Goal: Information Seeking & Learning: Find specific fact

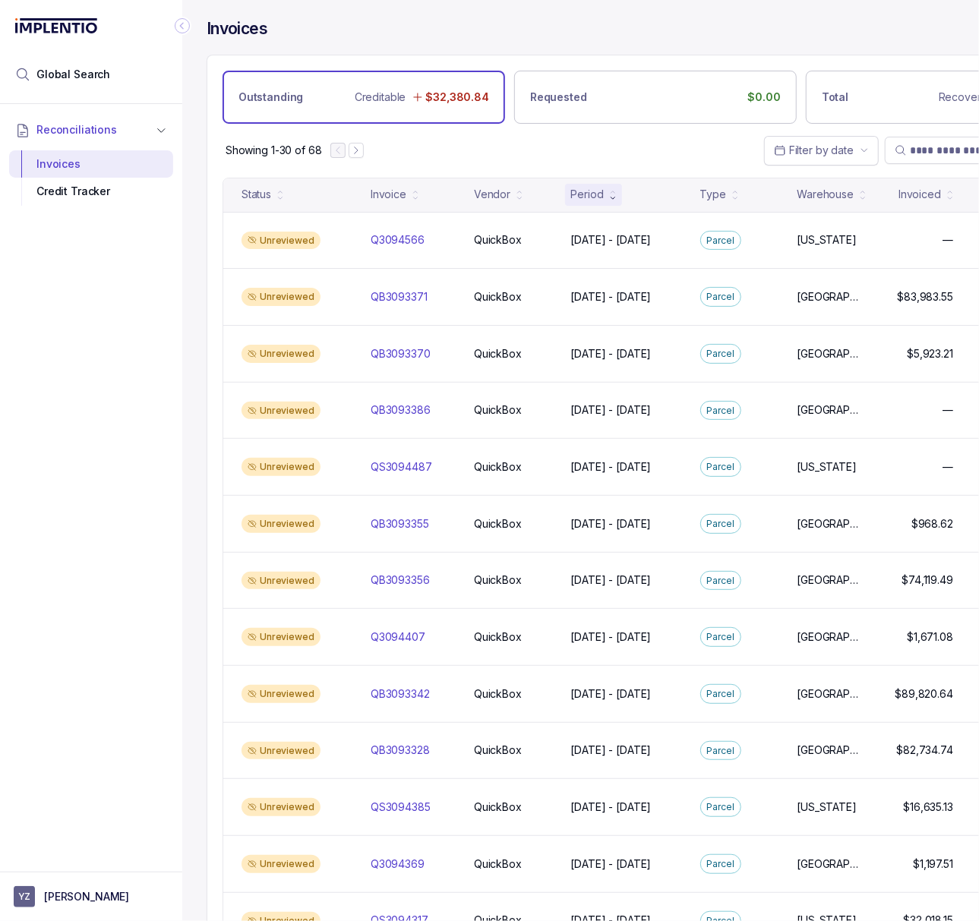
click at [183, 27] on icon "Collapse Icon" at bounding box center [182, 25] width 15 height 15
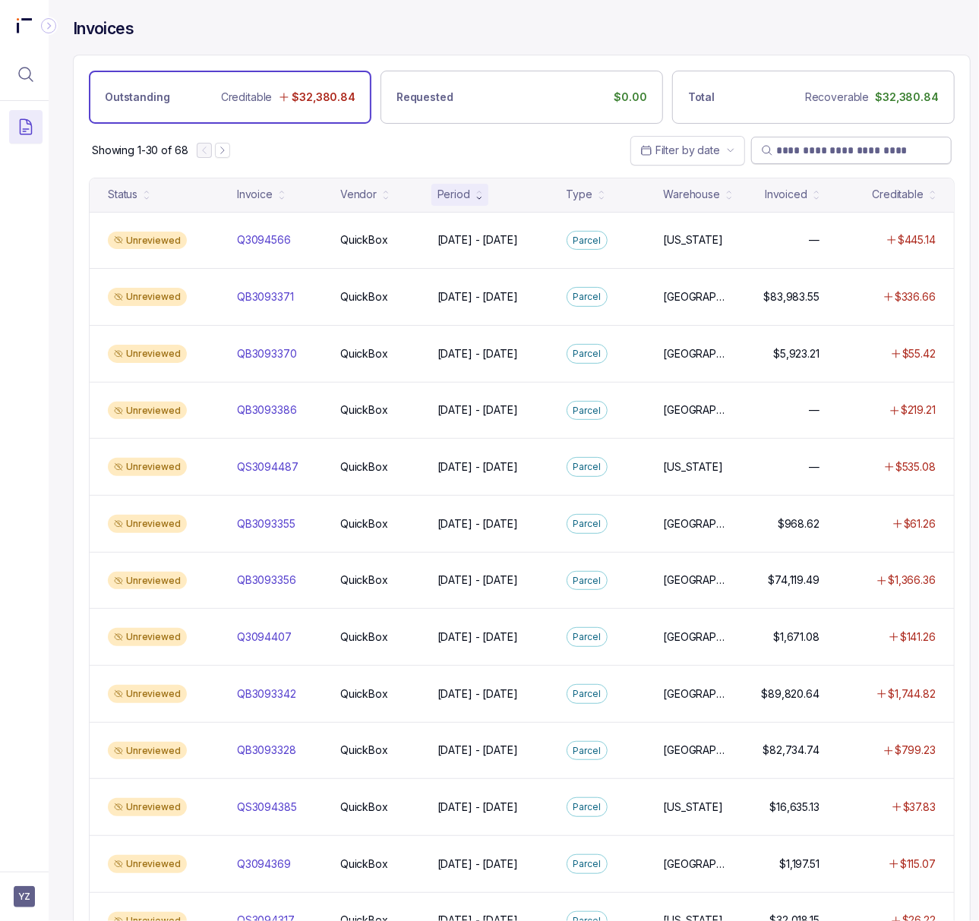
click at [816, 152] on input "search" at bounding box center [859, 150] width 166 height 15
paste input "*********"
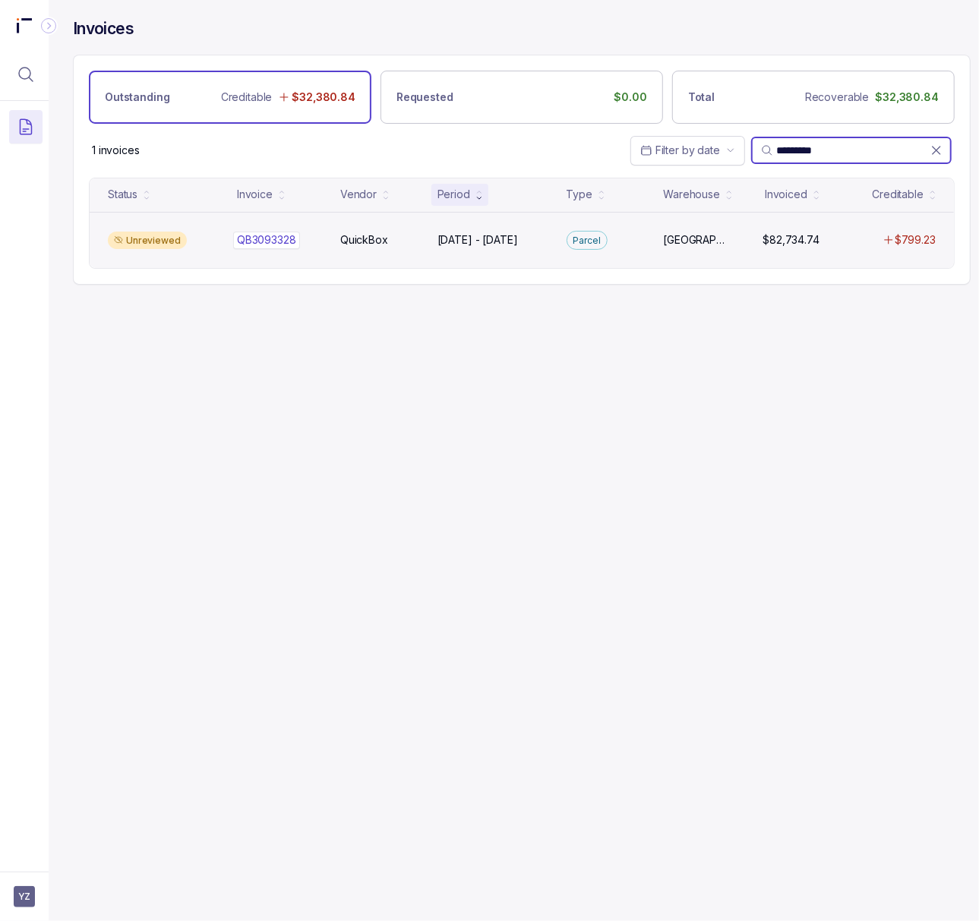
type input "*********"
click at [268, 248] on p "QB3093328" at bounding box center [266, 240] width 67 height 17
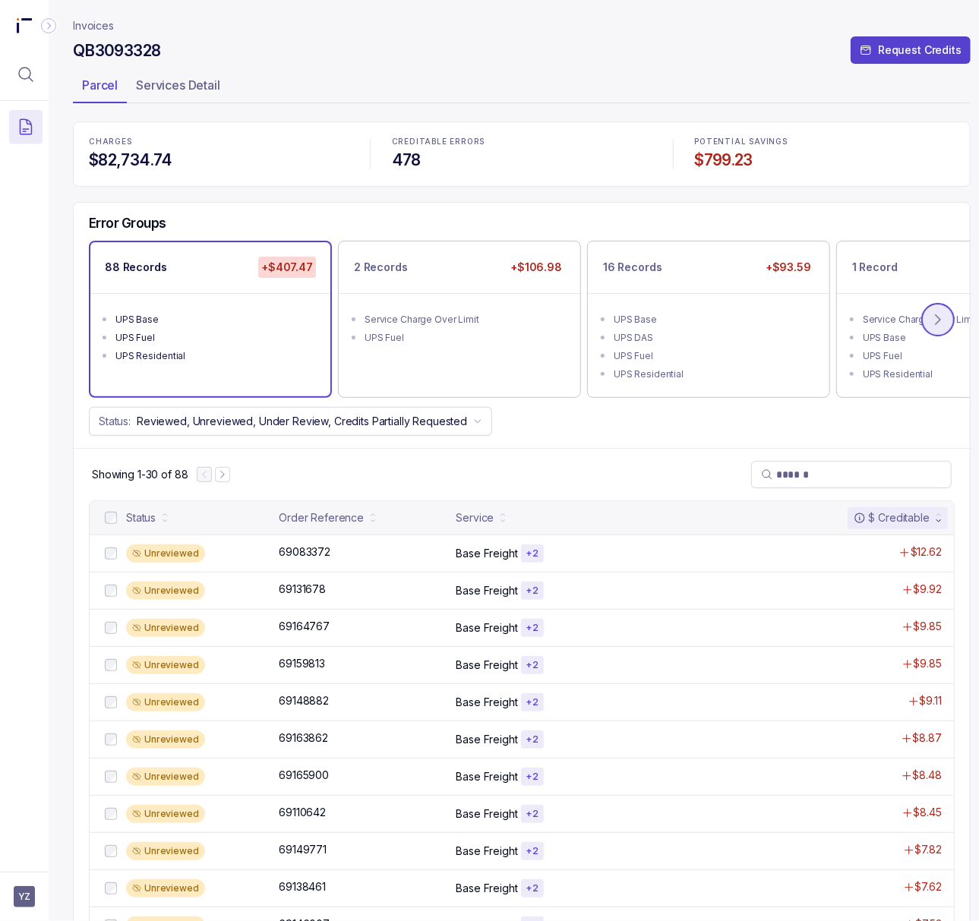
click at [939, 317] on icon at bounding box center [937, 319] width 15 height 15
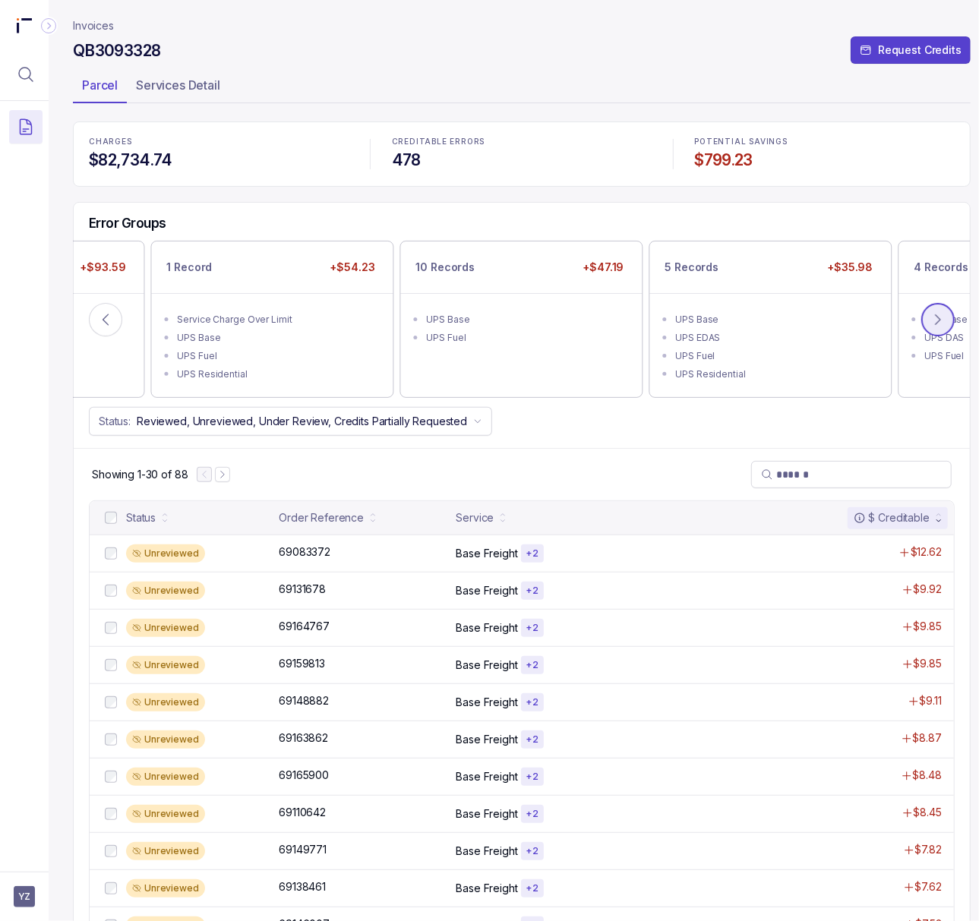
click at [939, 317] on icon at bounding box center [937, 319] width 15 height 15
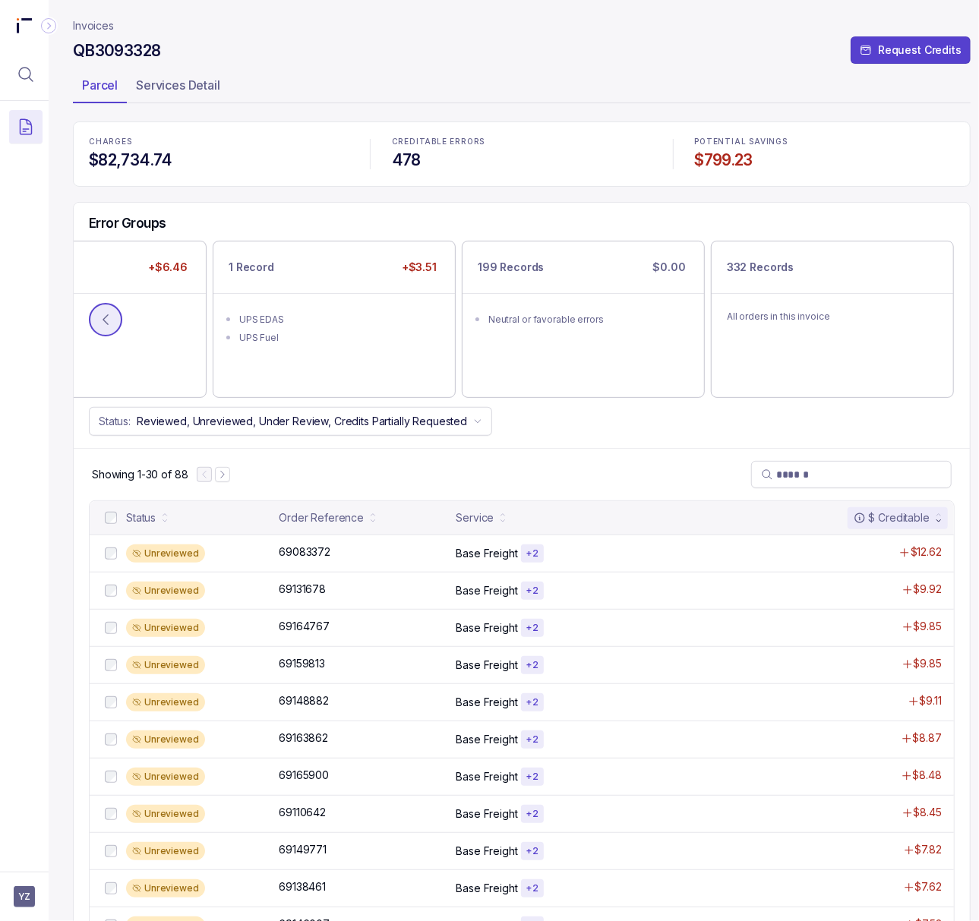
click at [115, 317] on button at bounding box center [105, 319] width 33 height 33
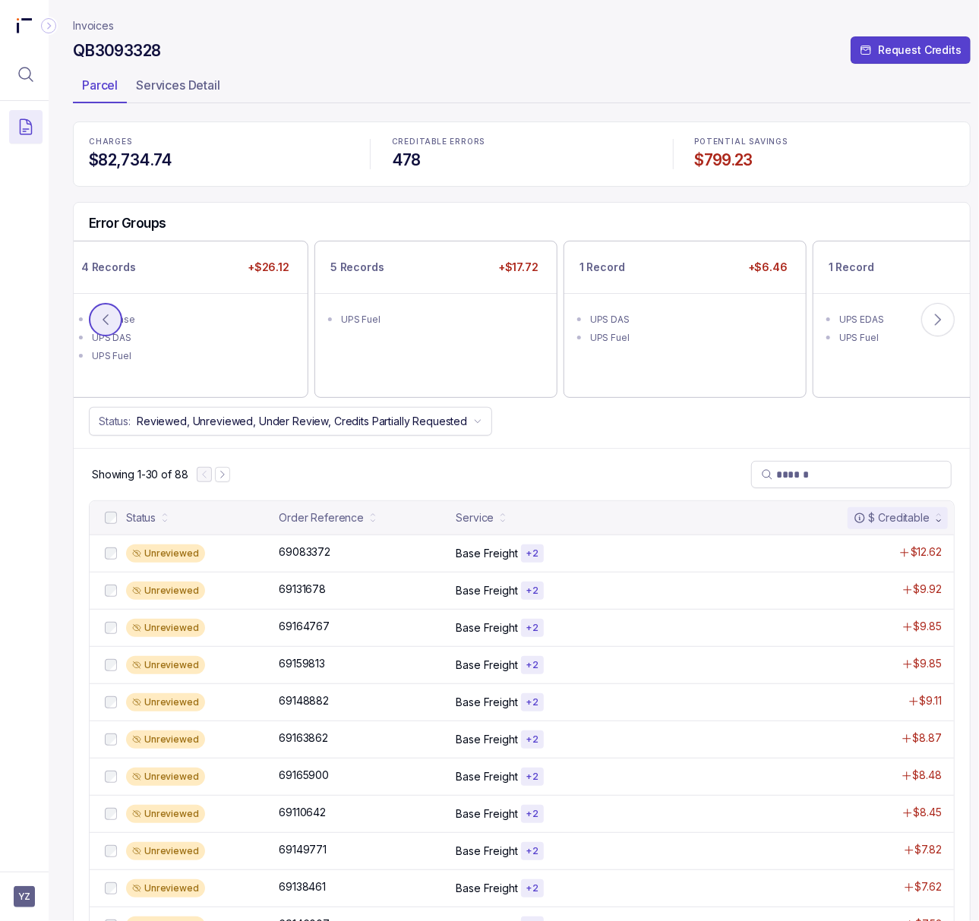
click at [115, 317] on button at bounding box center [105, 319] width 33 height 33
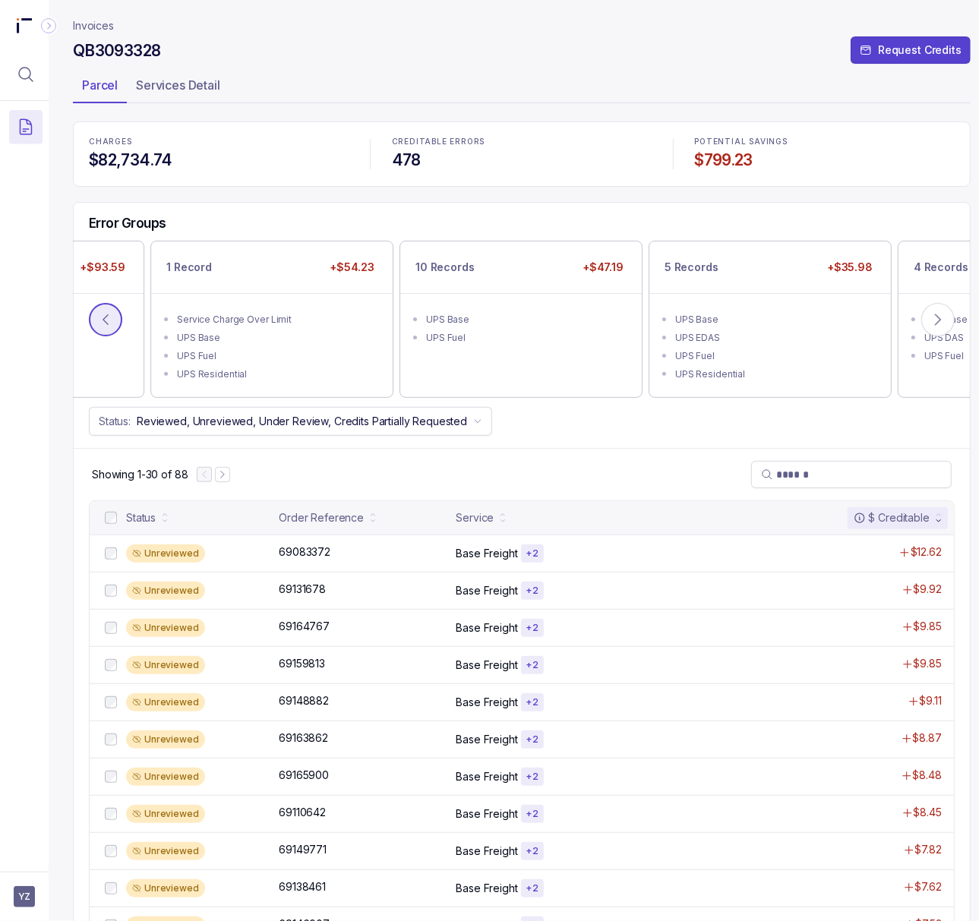
click at [115, 317] on button at bounding box center [105, 319] width 33 height 33
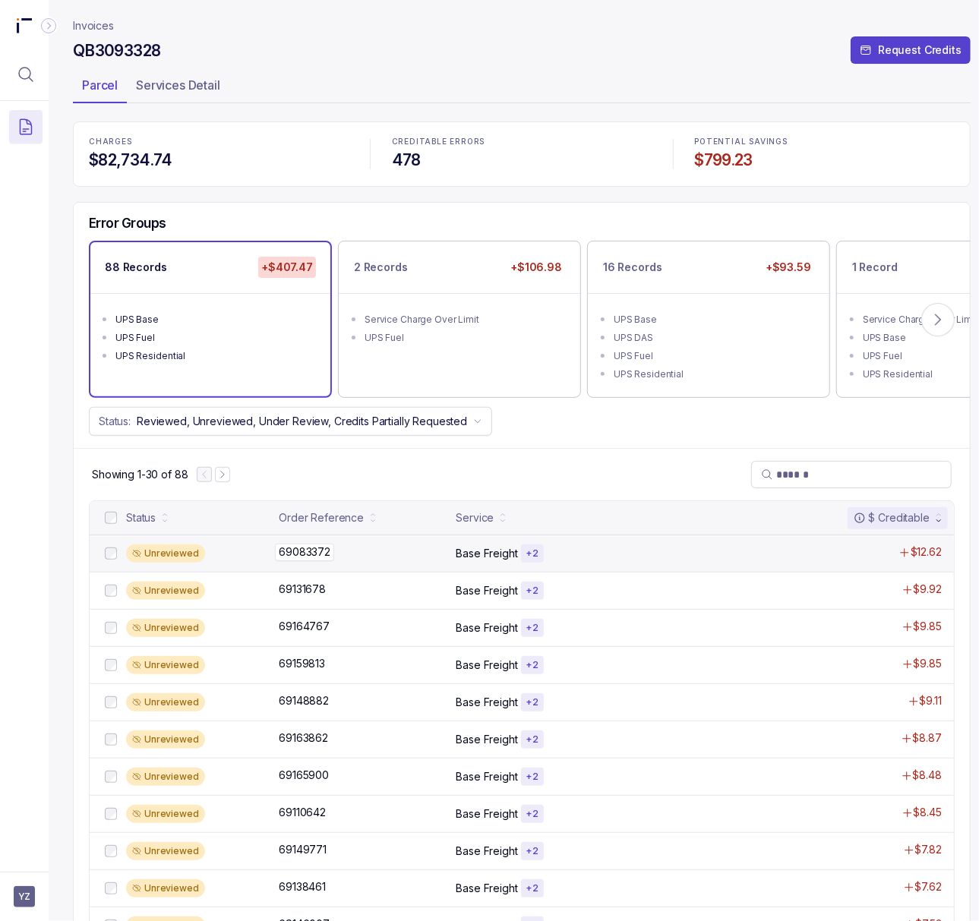
click at [326, 557] on p "69083372" at bounding box center [304, 552] width 59 height 17
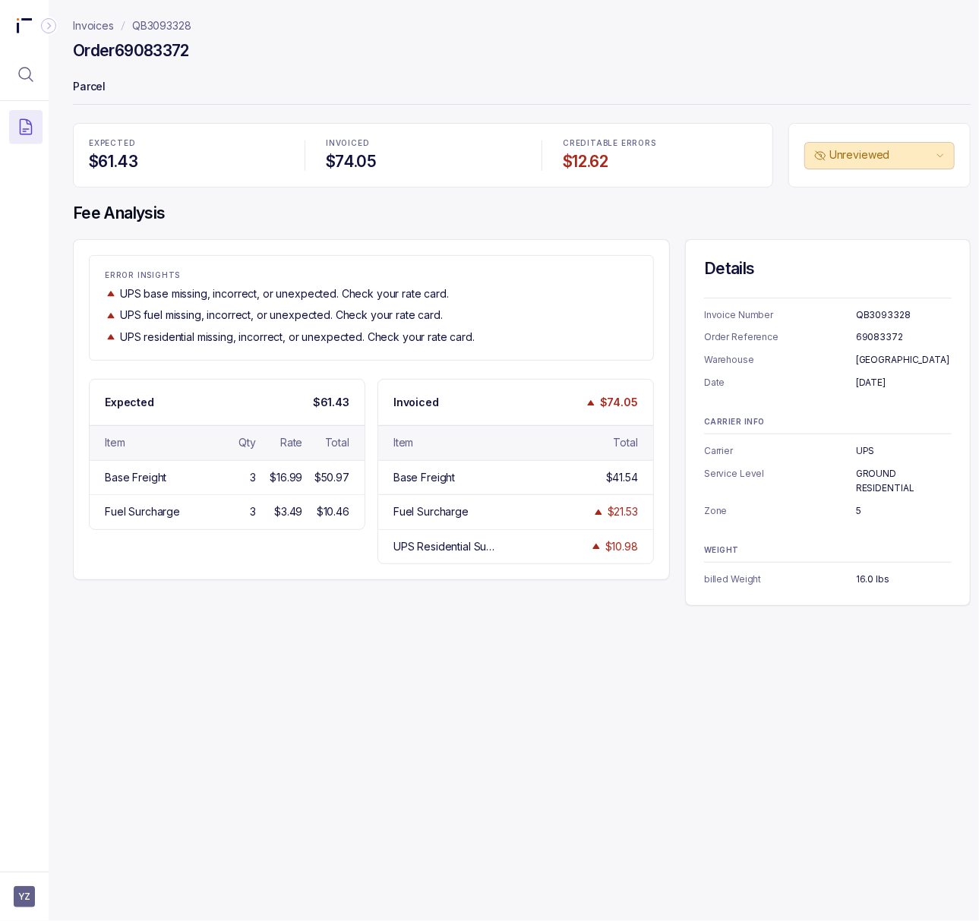
click at [156, 43] on h4 "Order 69083372" at bounding box center [131, 50] width 116 height 21
click at [147, 52] on h4 "Order 69083372" at bounding box center [131, 50] width 116 height 21
copy h4 "69083372"
click at [863, 381] on p "[DATE]" at bounding box center [904, 382] width 96 height 15
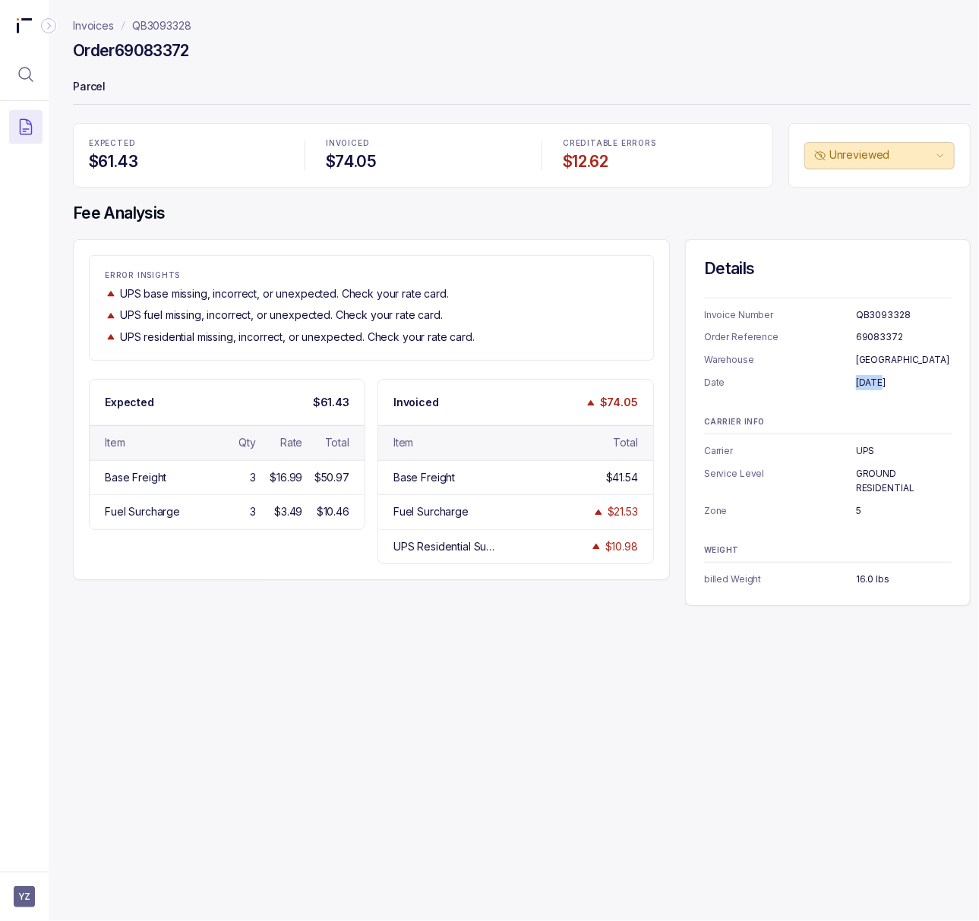
click at [863, 381] on p "[DATE]" at bounding box center [904, 382] width 96 height 15
copy p "[DATE]"
click at [885, 487] on p "GROUND RESIDENTIAL" at bounding box center [904, 481] width 96 height 30
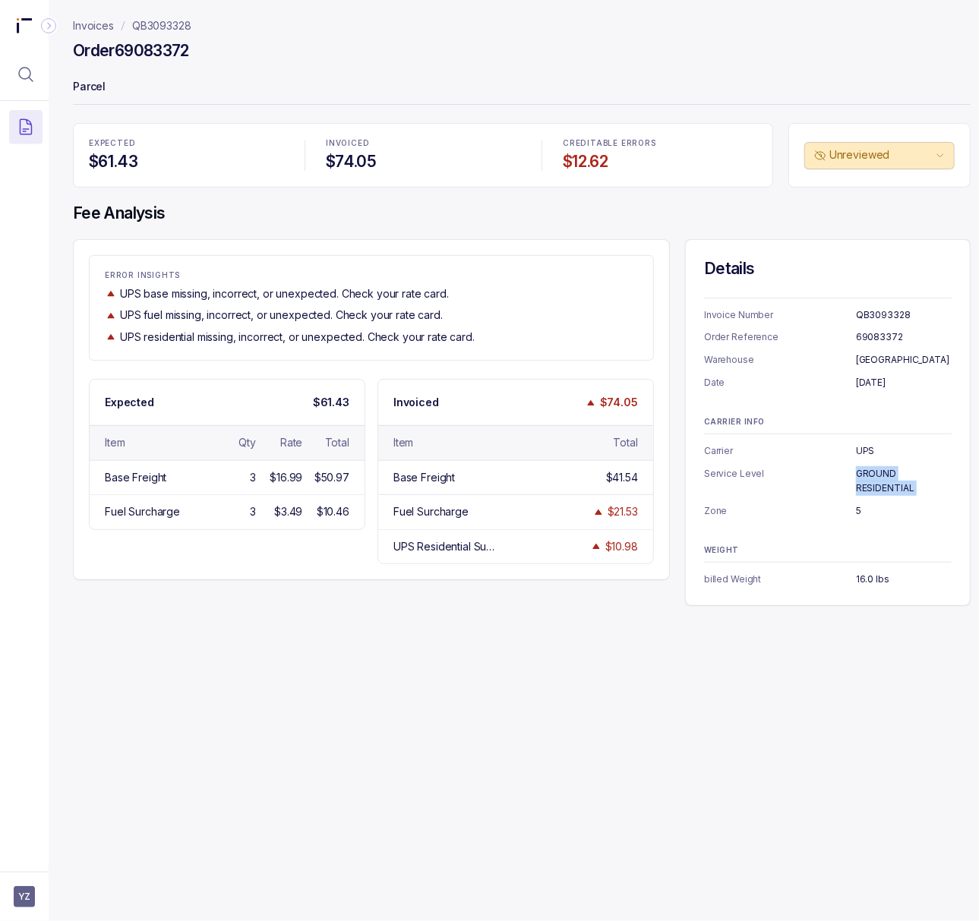
click at [885, 487] on p "GROUND RESIDENTIAL" at bounding box center [904, 481] width 96 height 30
copy p "GROUND RESIDENTIAL"
click at [857, 512] on p "5" at bounding box center [904, 510] width 96 height 15
copy p "5"
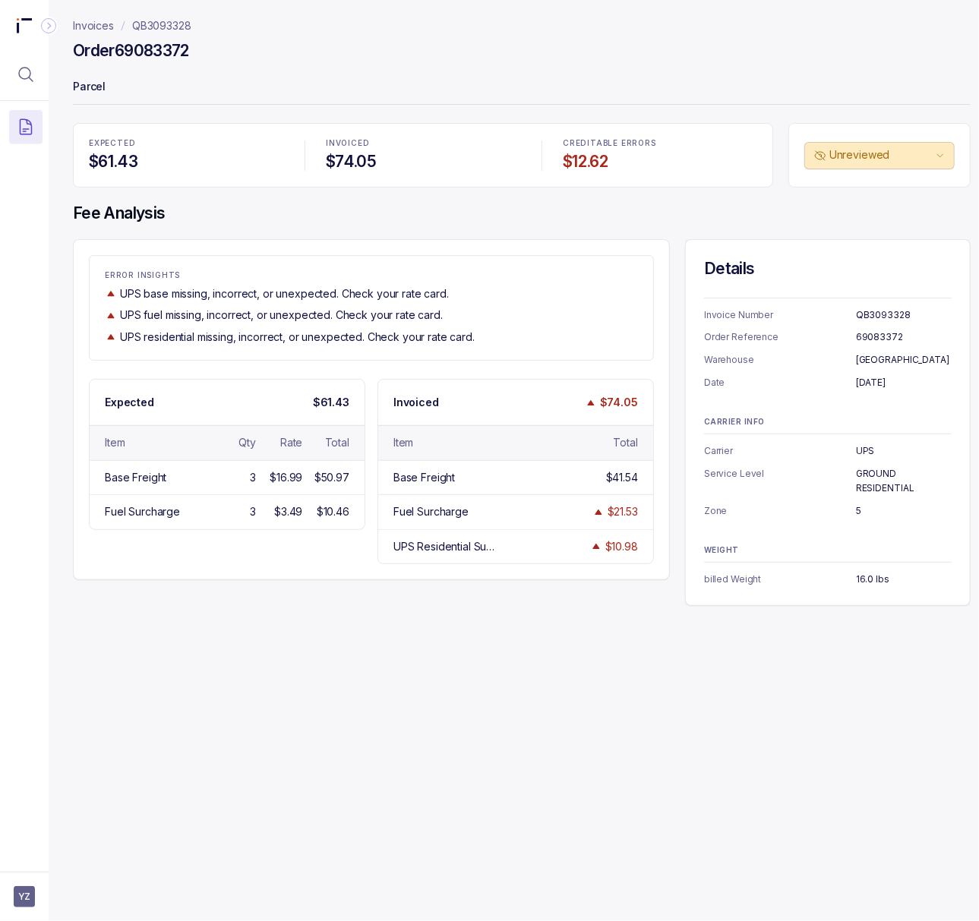
click at [866, 587] on p "16.0 lbs" at bounding box center [904, 579] width 96 height 15
click at [866, 581] on p "16.0 lbs" at bounding box center [904, 579] width 96 height 15
copy p "16.0 lbs"
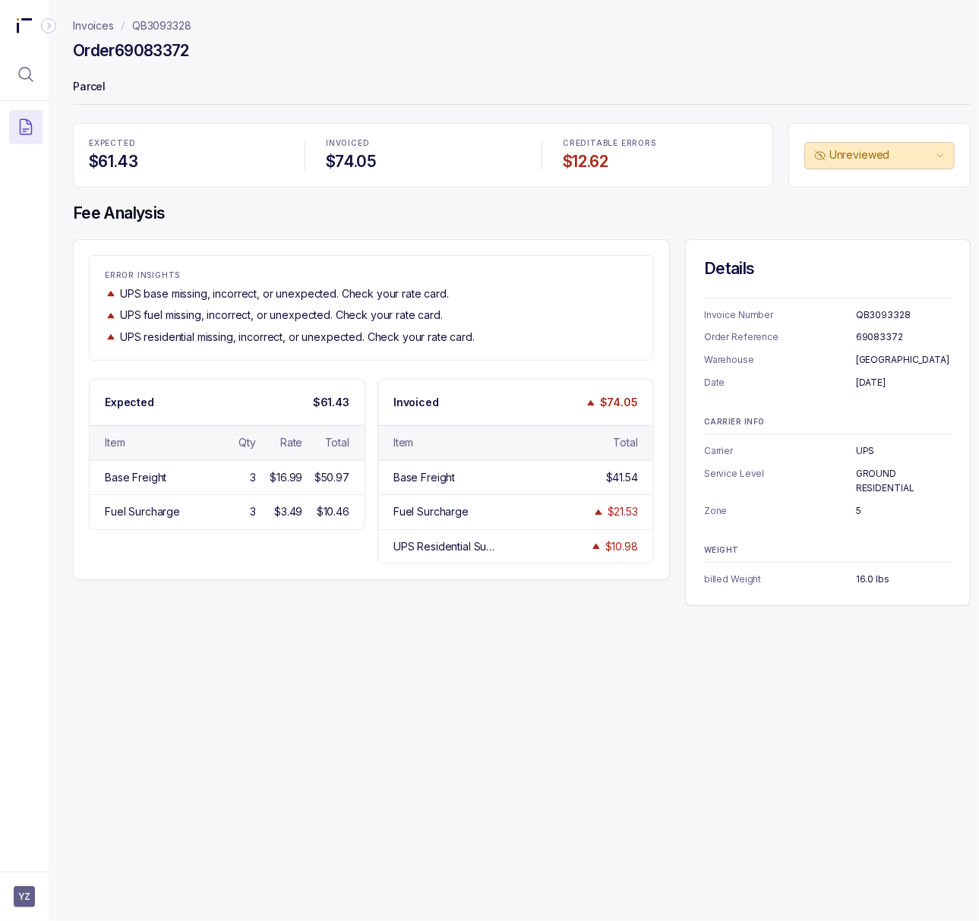
click at [144, 50] on h4 "Order 69083372" at bounding box center [131, 50] width 116 height 21
copy h4 "69083372"
click at [359, 235] on div "EXPECTED $61.43 INVOICED $74.05 CREDITABLE ERRORS $12.62 Unreviewed Fee Analysi…" at bounding box center [522, 364] width 898 height 483
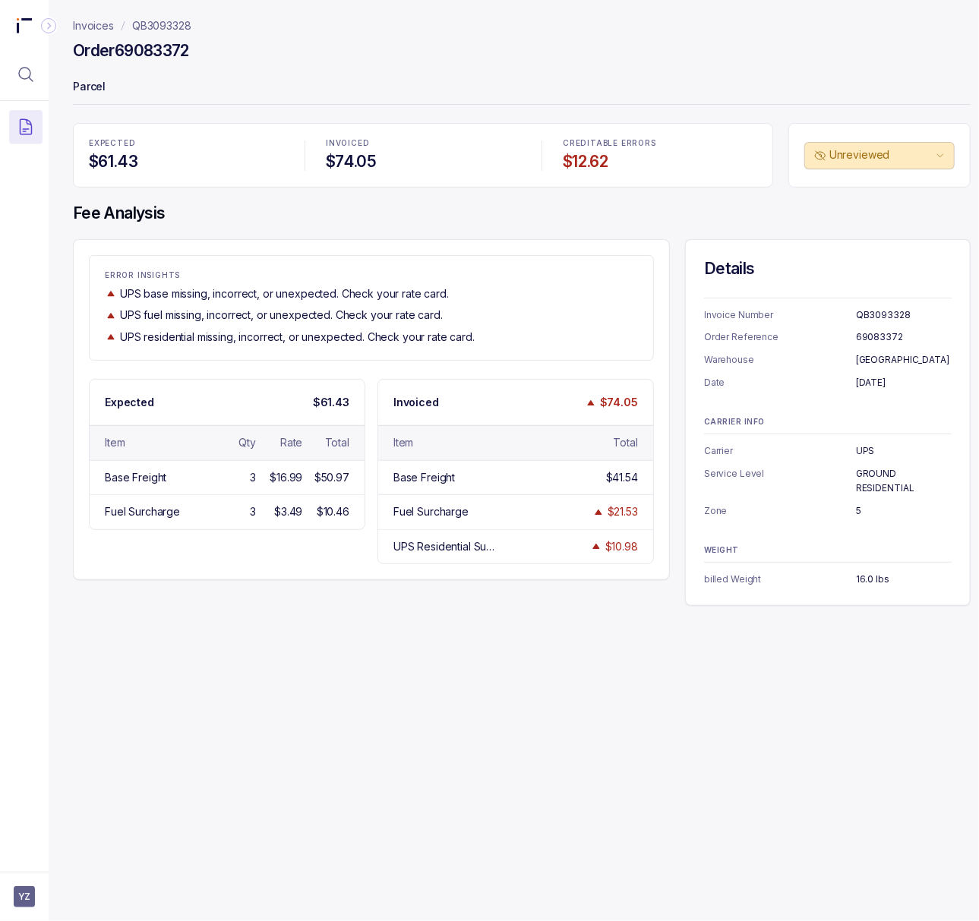
click at [179, 26] on p "QB3093328" at bounding box center [161, 25] width 59 height 15
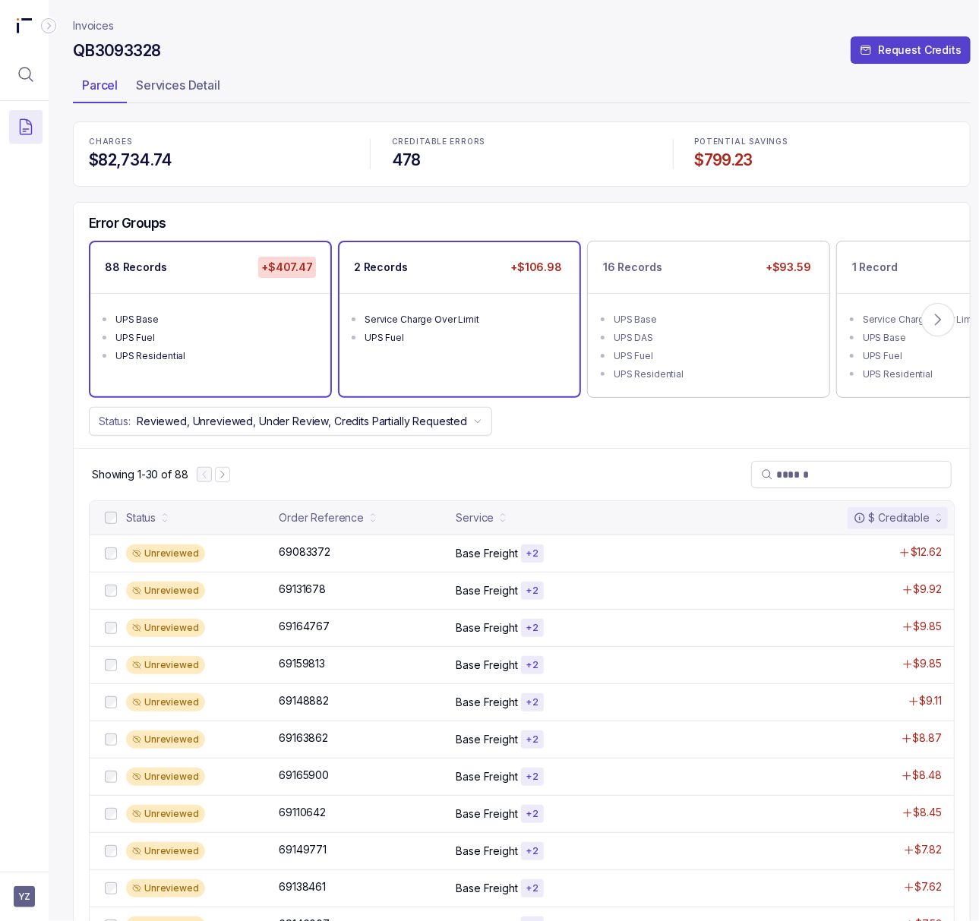
click at [416, 338] on div "UPS Fuel" at bounding box center [464, 337] width 199 height 15
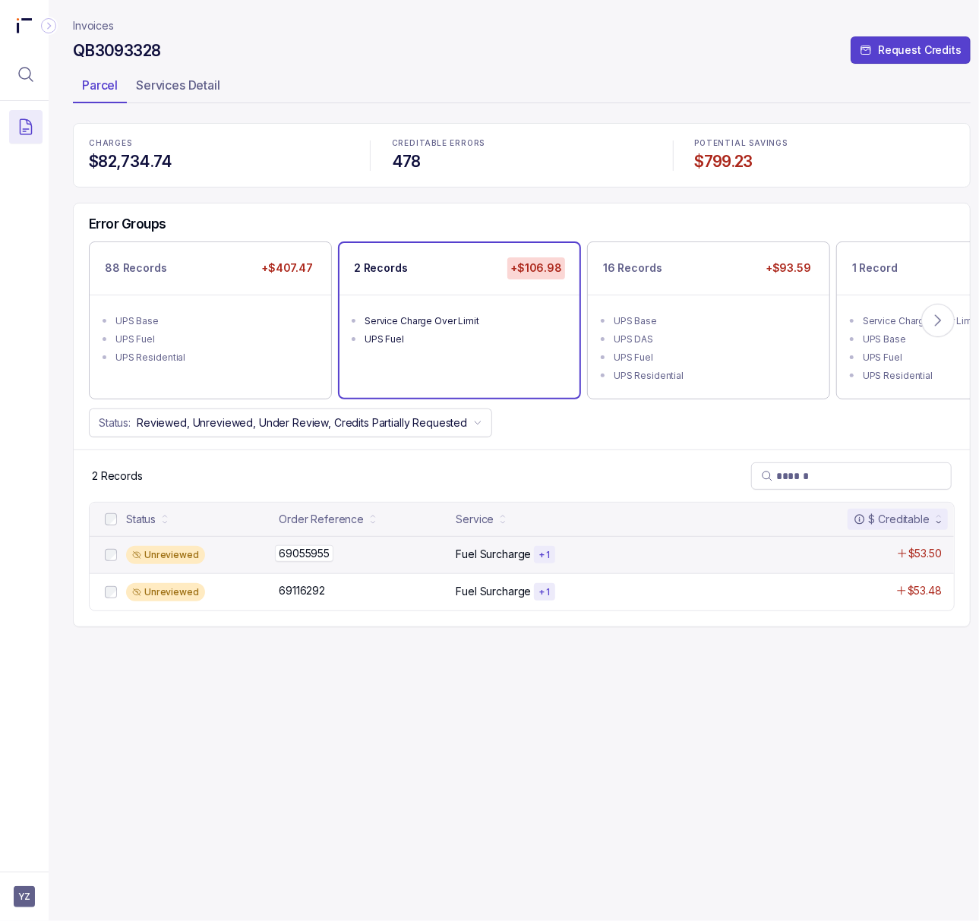
click at [305, 559] on p "69055955" at bounding box center [304, 553] width 58 height 17
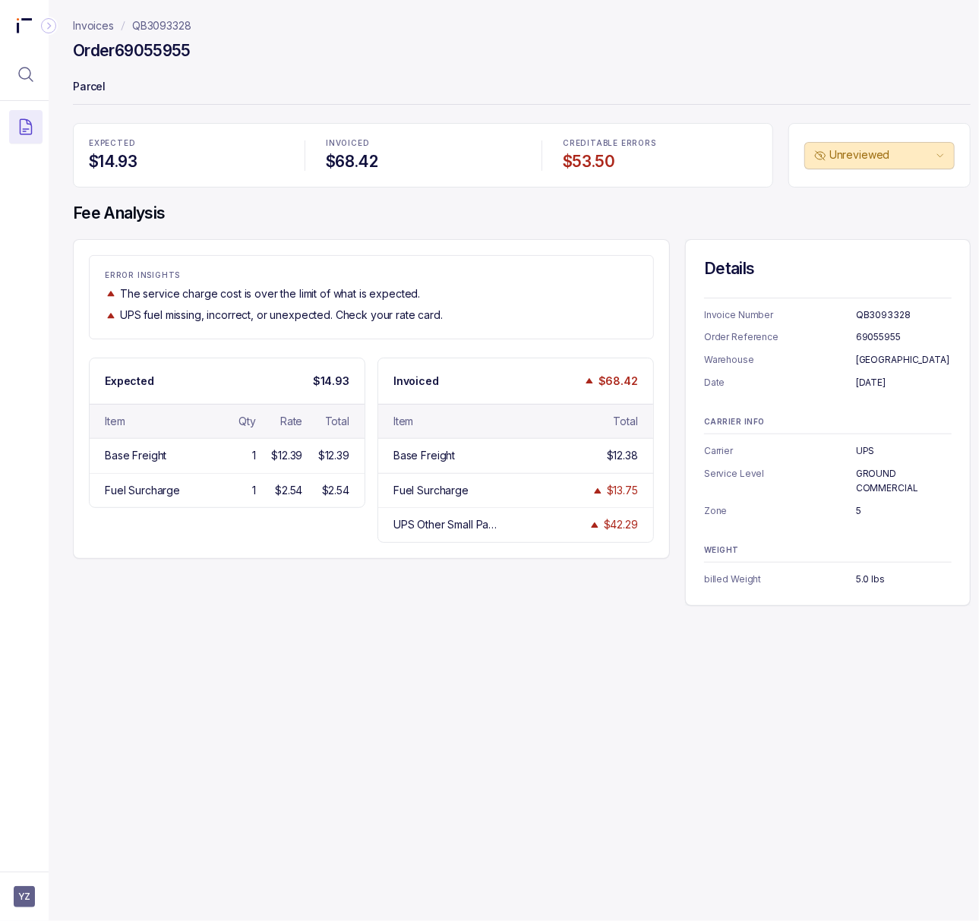
click at [147, 52] on h4 "Order 69055955" at bounding box center [132, 50] width 118 height 21
copy h4 "69055955"
click at [870, 384] on p "[DATE]" at bounding box center [904, 382] width 96 height 15
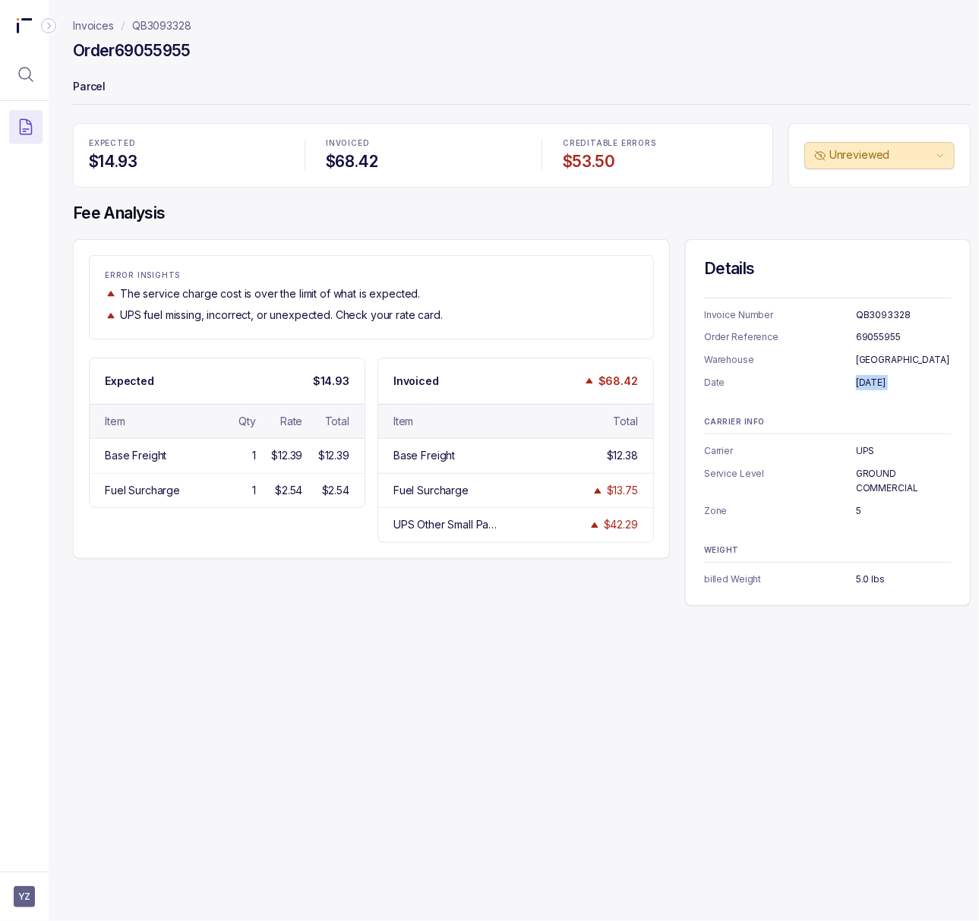
click at [870, 384] on p "[DATE]" at bounding box center [904, 382] width 96 height 15
copy p "[DATE]"
click at [864, 478] on p "GROUND COMMERCIAL" at bounding box center [904, 481] width 96 height 30
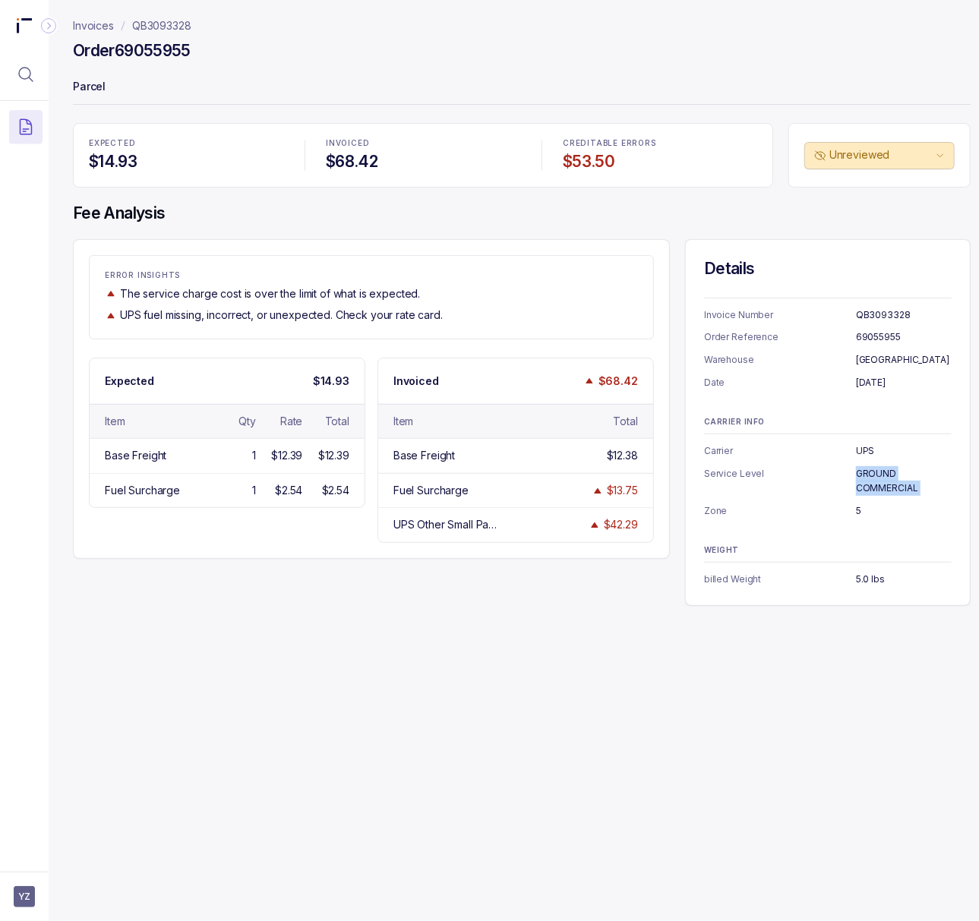
copy p "GROUND COMMERCIAL"
click at [857, 512] on p "5" at bounding box center [904, 510] width 96 height 15
click at [863, 581] on p "5.0 lbs" at bounding box center [904, 579] width 96 height 15
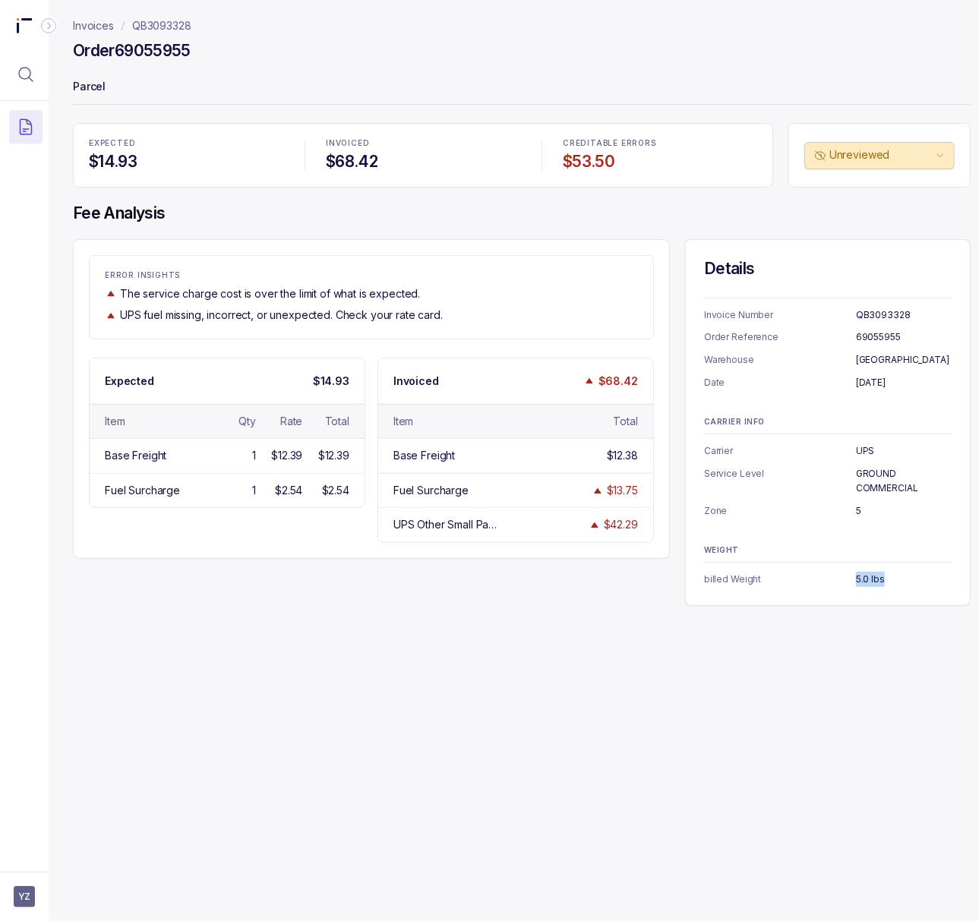
click at [863, 581] on p "5.0 lbs" at bounding box center [904, 579] width 96 height 15
click at [708, 709] on div "Invoices QB3093328 Order 69055955 Parcel EXPECTED $14.93 INVOICED $68.42 CREDIT…" at bounding box center [516, 460] width 934 height 921
click at [153, 27] on p "QB3093328" at bounding box center [161, 25] width 59 height 15
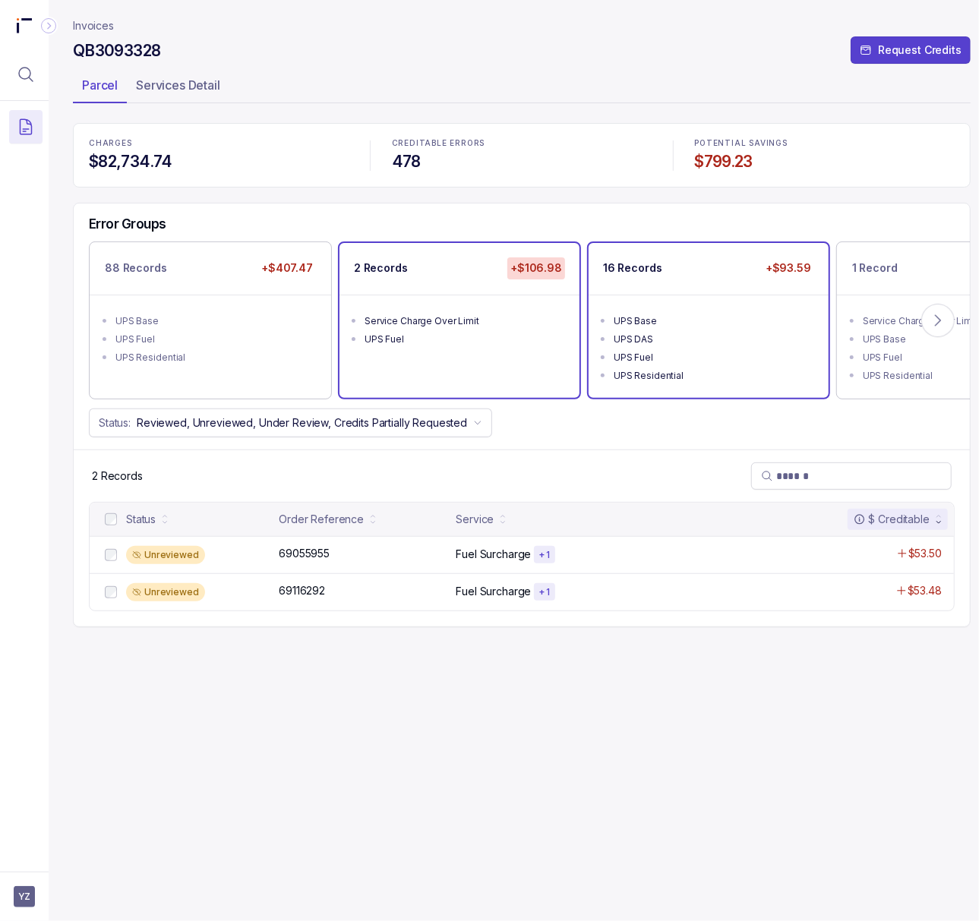
click at [715, 339] on div "UPS DAS" at bounding box center [713, 339] width 199 height 15
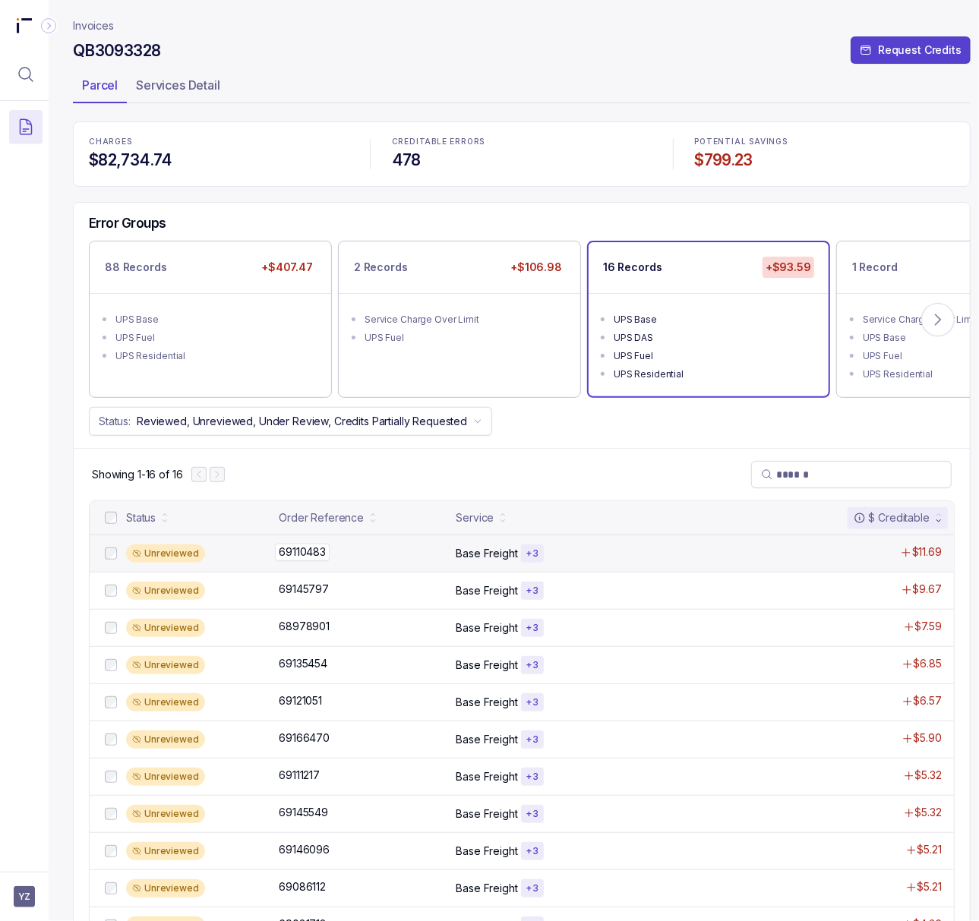
click at [320, 557] on p "69110483" at bounding box center [302, 552] width 55 height 17
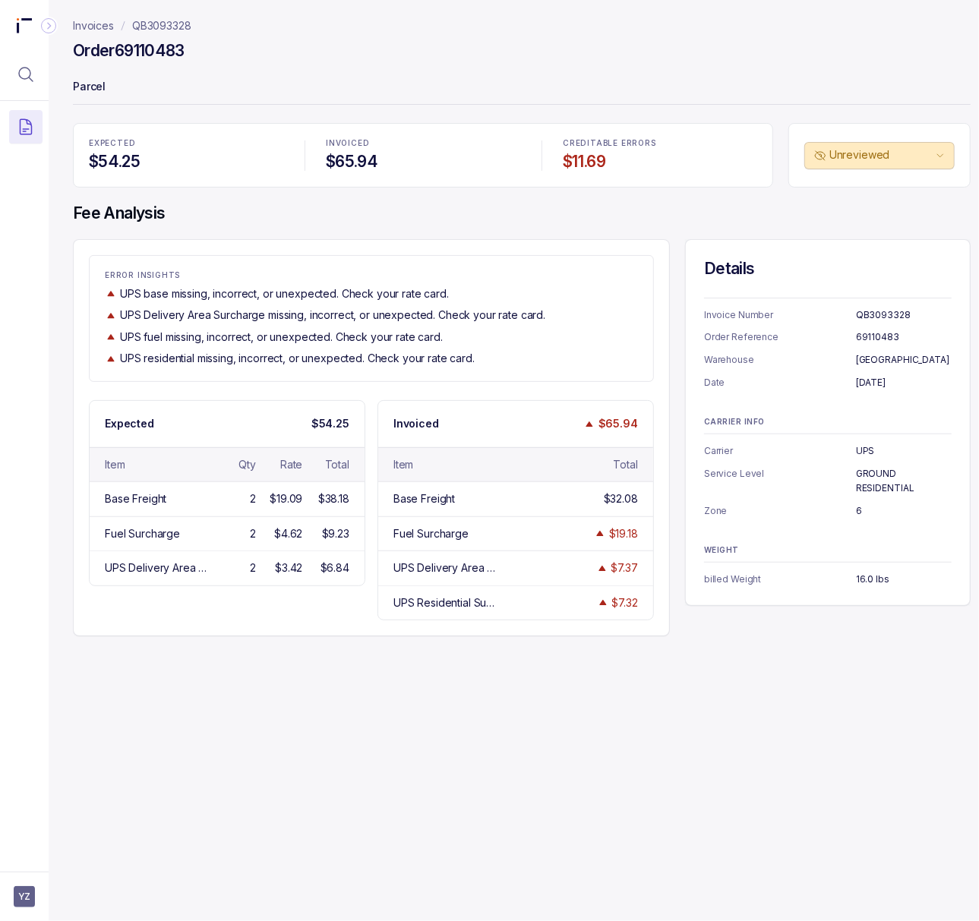
click at [166, 49] on h4 "Order 69110483" at bounding box center [129, 50] width 112 height 21
drag, startPoint x: 166, startPoint y: 49, endPoint x: 147, endPoint y: 44, distance: 19.5
click at [147, 44] on h4 "Order 69110483" at bounding box center [129, 50] width 112 height 21
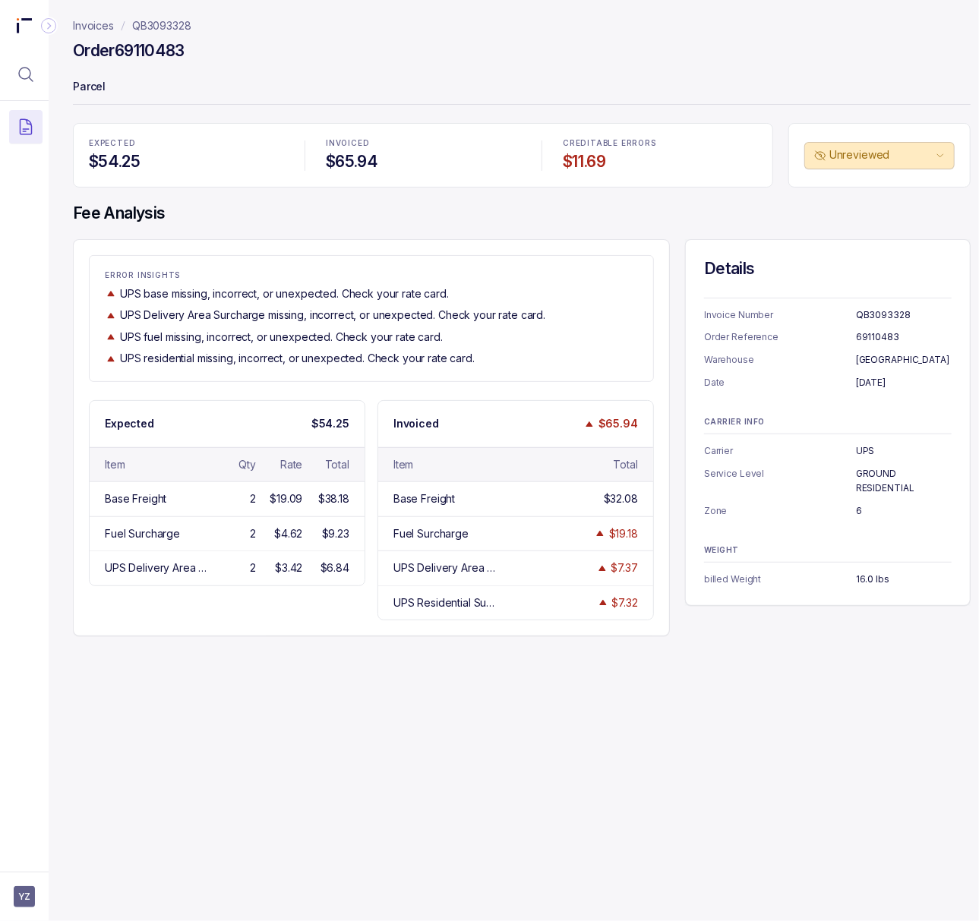
click at [885, 378] on p "[DATE]" at bounding box center [904, 382] width 96 height 15
click at [869, 475] on p "GROUND RESIDENTIAL" at bounding box center [904, 481] width 96 height 30
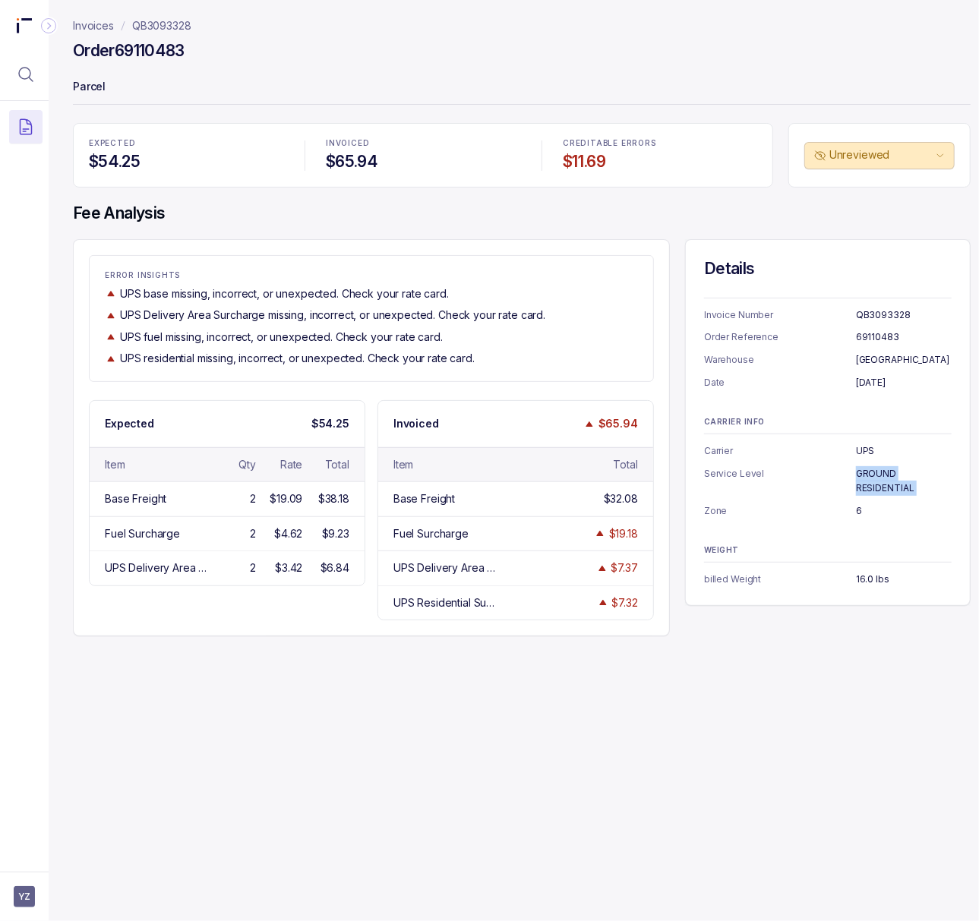
click at [869, 475] on p "GROUND RESIDENTIAL" at bounding box center [904, 481] width 96 height 30
click at [854, 509] on p "Zone" at bounding box center [780, 510] width 152 height 15
click at [858, 509] on p "6" at bounding box center [904, 510] width 96 height 15
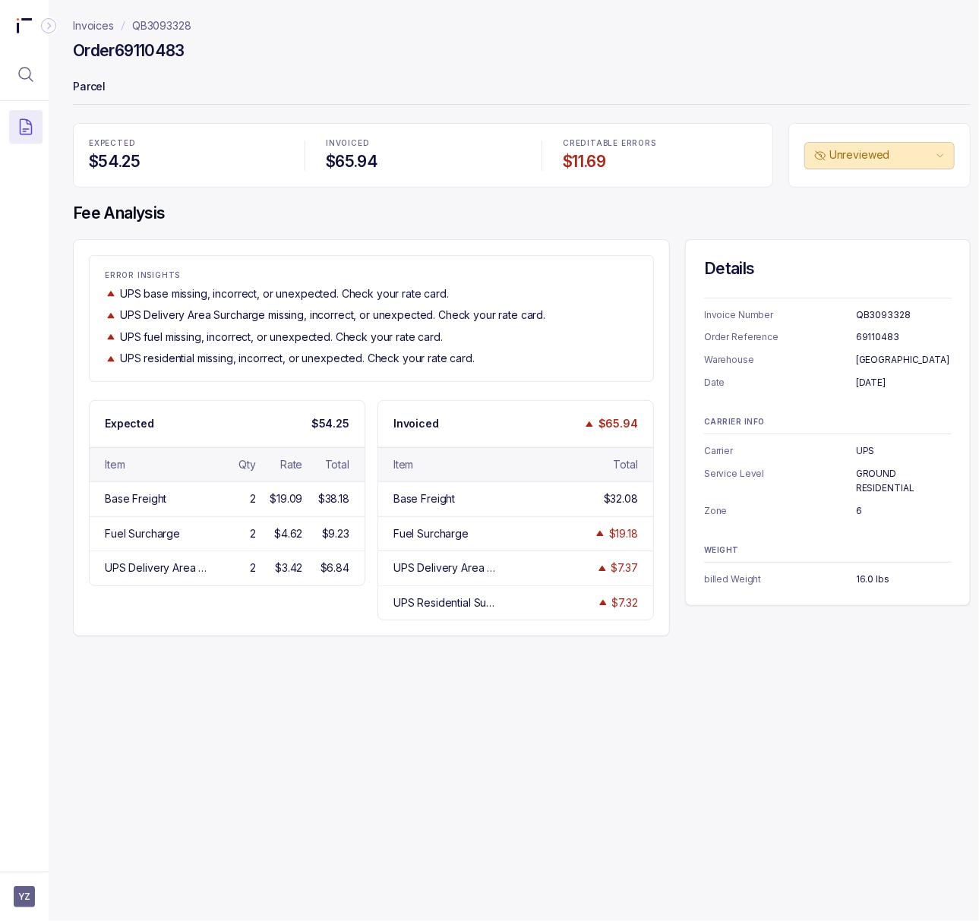
click at [861, 580] on p "16.0 lbs" at bounding box center [904, 579] width 96 height 15
click at [147, 49] on h4 "Order 69110483" at bounding box center [129, 50] width 112 height 21
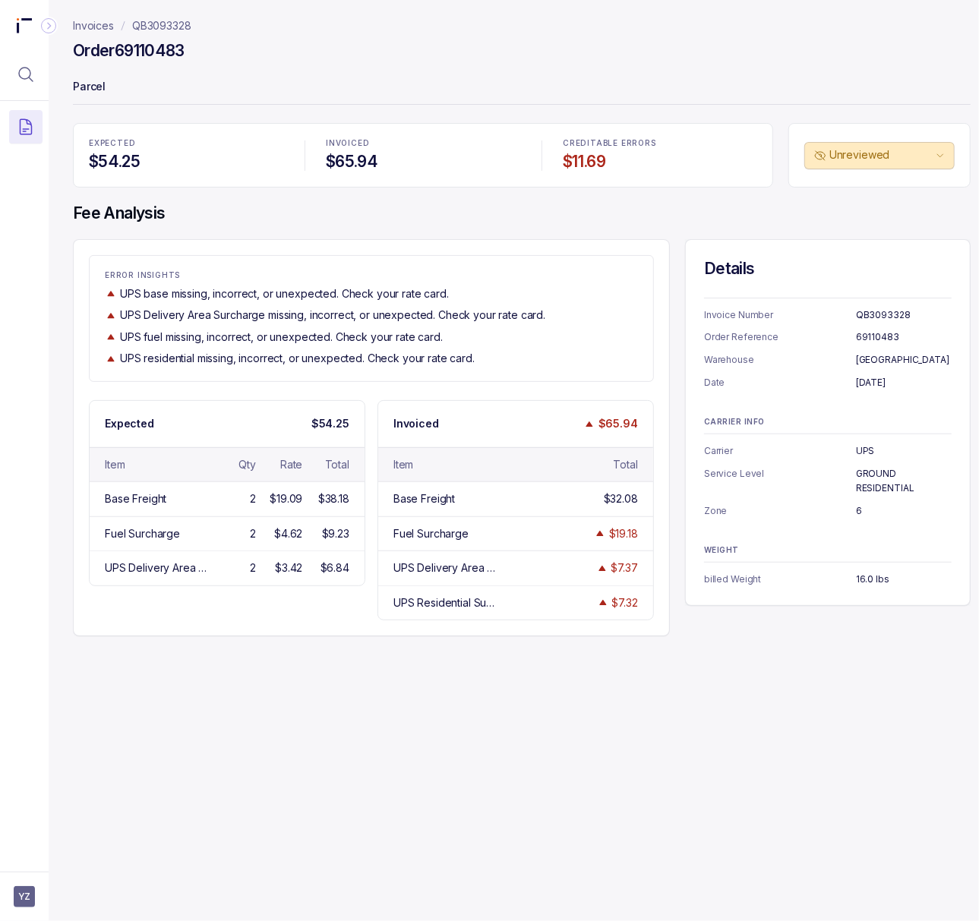
click at [694, 90] on p "Parcel" at bounding box center [522, 88] width 898 height 30
click at [171, 28] on p "QB3093328" at bounding box center [161, 25] width 59 height 15
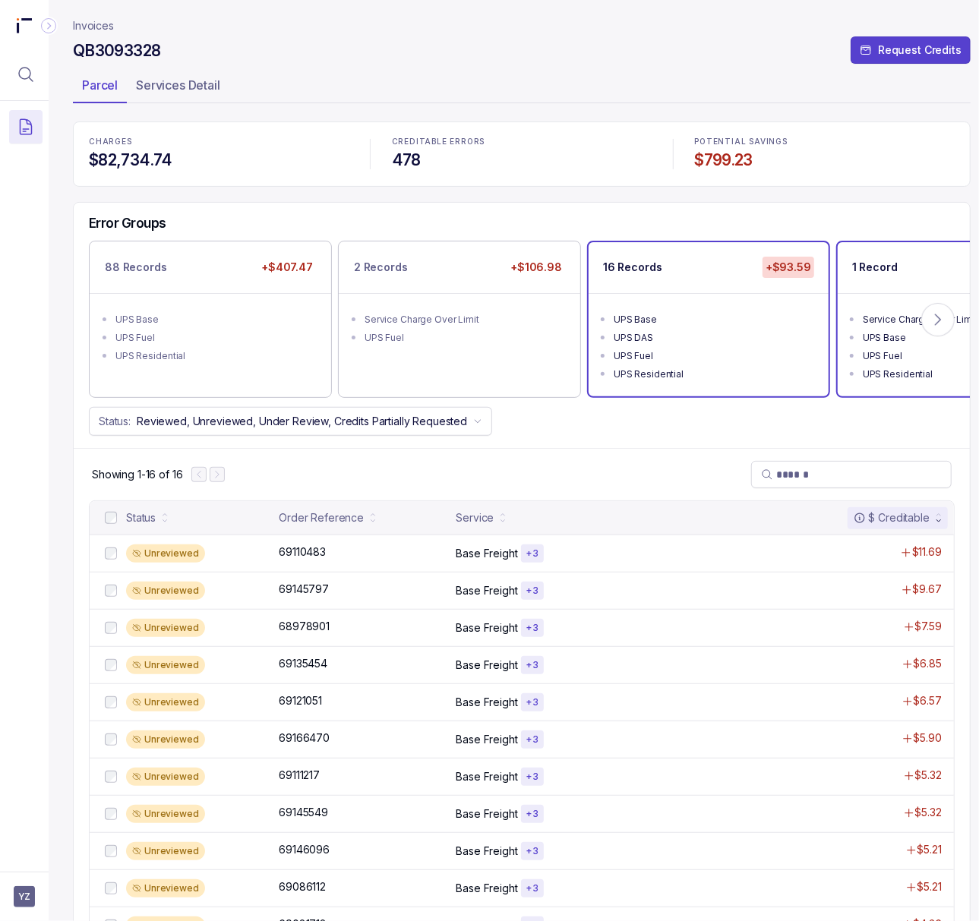
click at [887, 345] on div "UPS Base" at bounding box center [962, 337] width 199 height 15
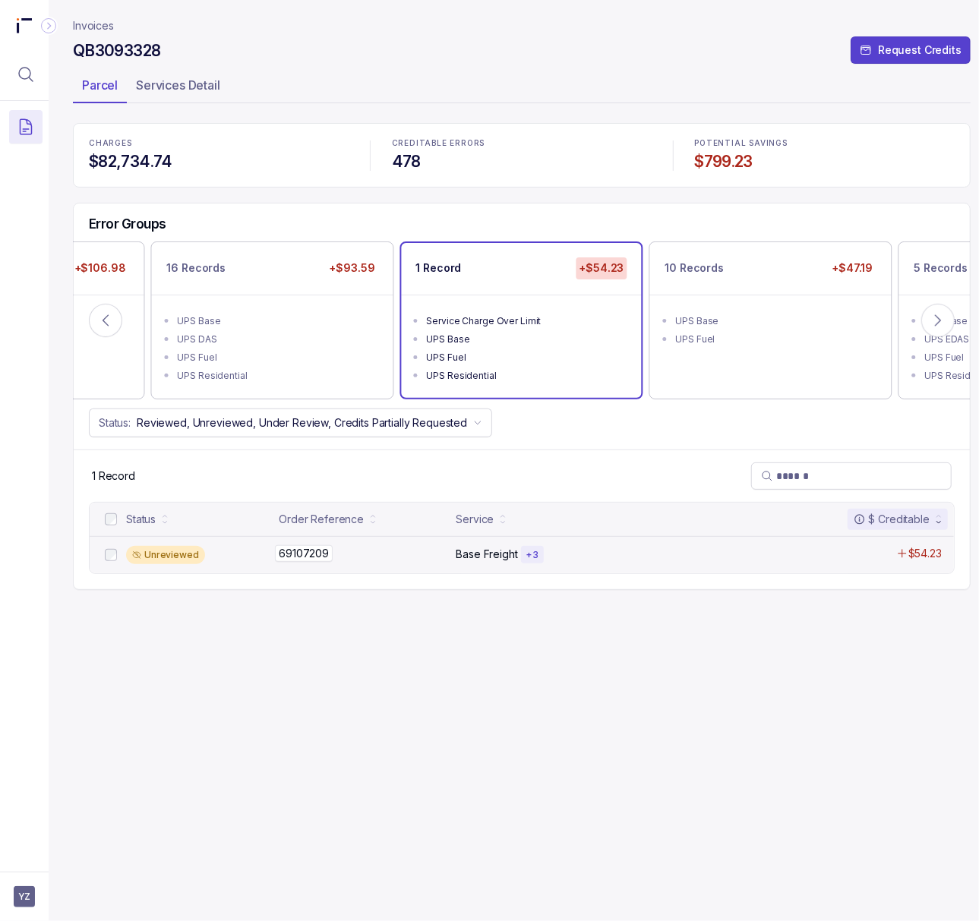
click at [295, 557] on p "69107209" at bounding box center [304, 553] width 58 height 17
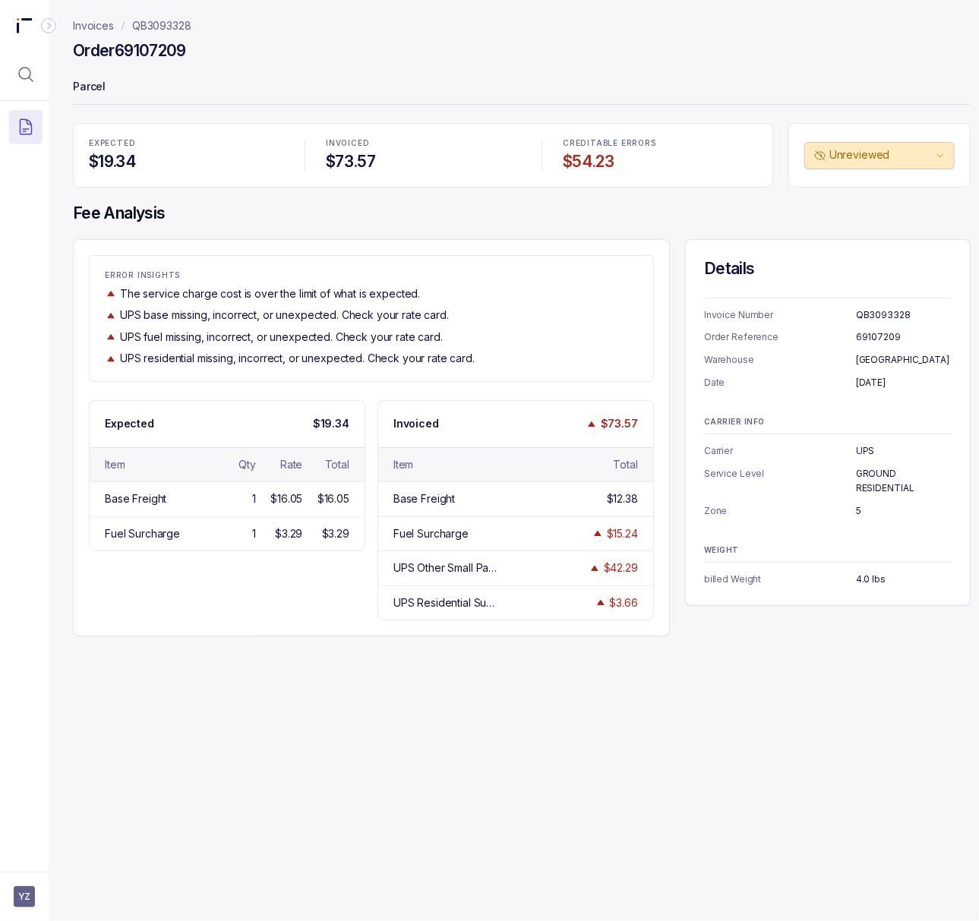
click at [143, 49] on h4 "Order 69107209" at bounding box center [129, 50] width 113 height 21
click at [870, 380] on p "[DATE]" at bounding box center [904, 382] width 96 height 15
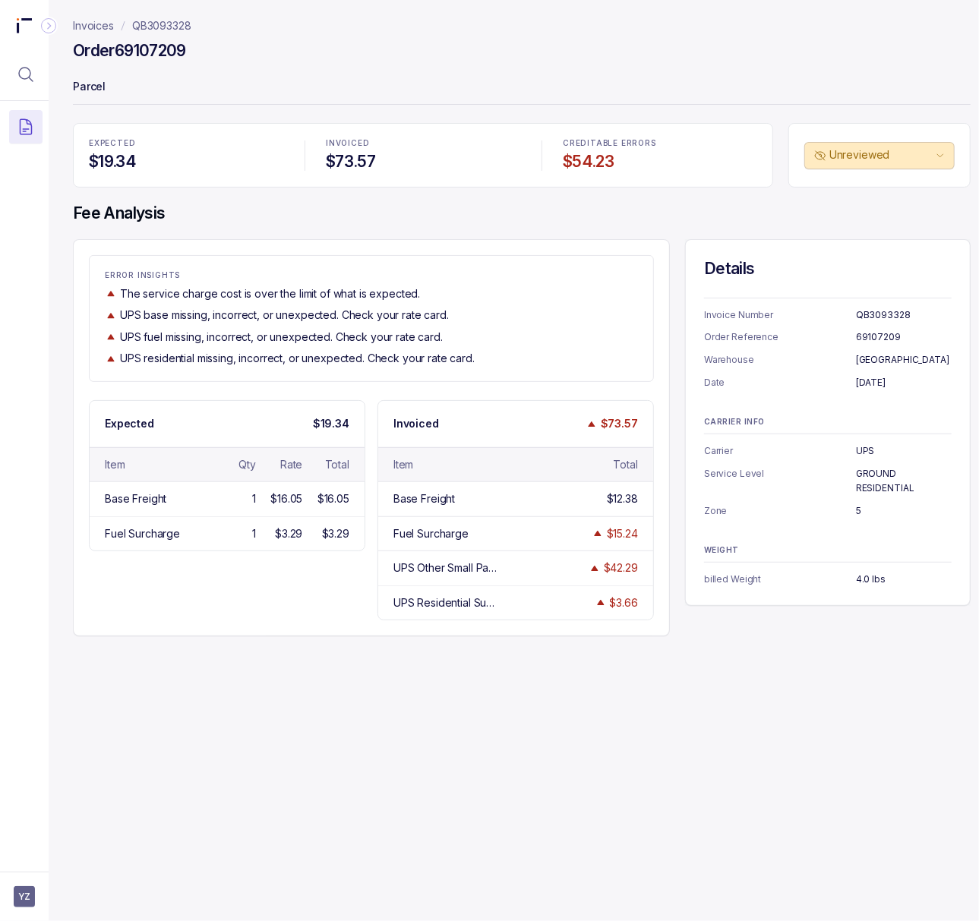
click at [851, 448] on p "Carrier" at bounding box center [780, 450] width 152 height 15
click at [858, 450] on p "UPS" at bounding box center [904, 450] width 96 height 15
click at [872, 481] on p "GROUND RESIDENTIAL" at bounding box center [904, 481] width 96 height 30
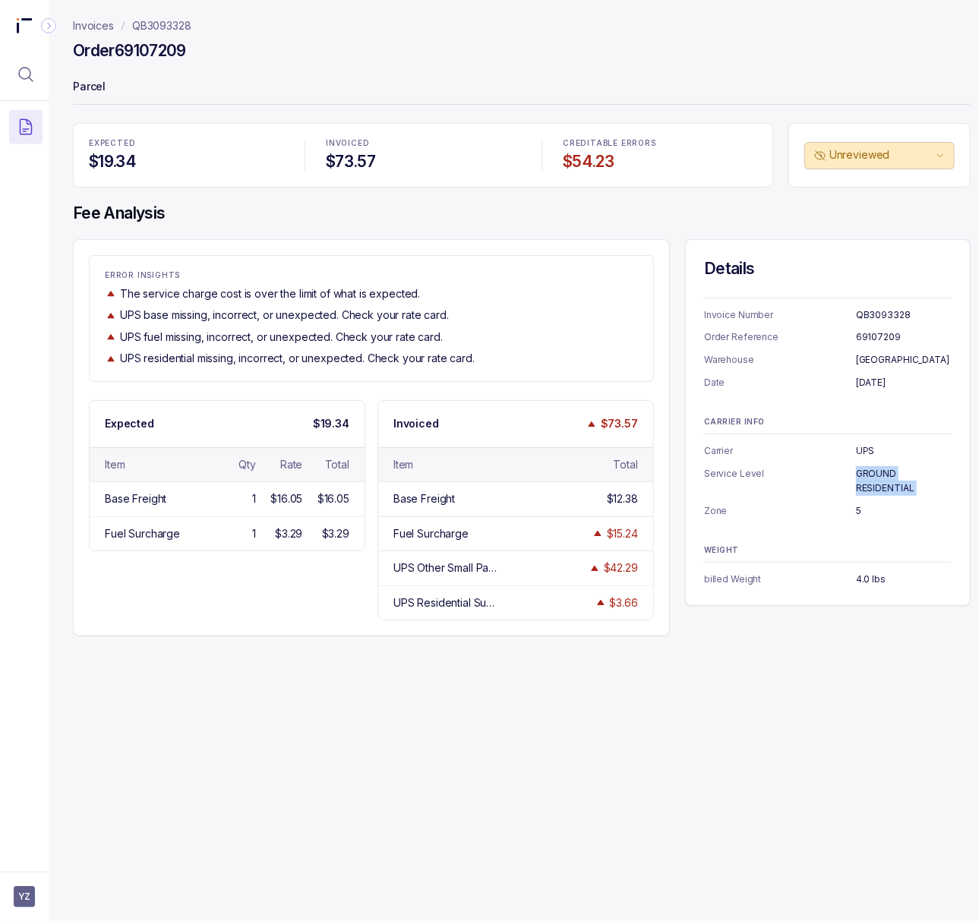
click at [872, 481] on p "GROUND RESIDENTIAL" at bounding box center [904, 481] width 96 height 30
click at [857, 508] on p "5" at bounding box center [904, 510] width 96 height 15
click at [863, 584] on p "4.0 lbs" at bounding box center [904, 579] width 96 height 15
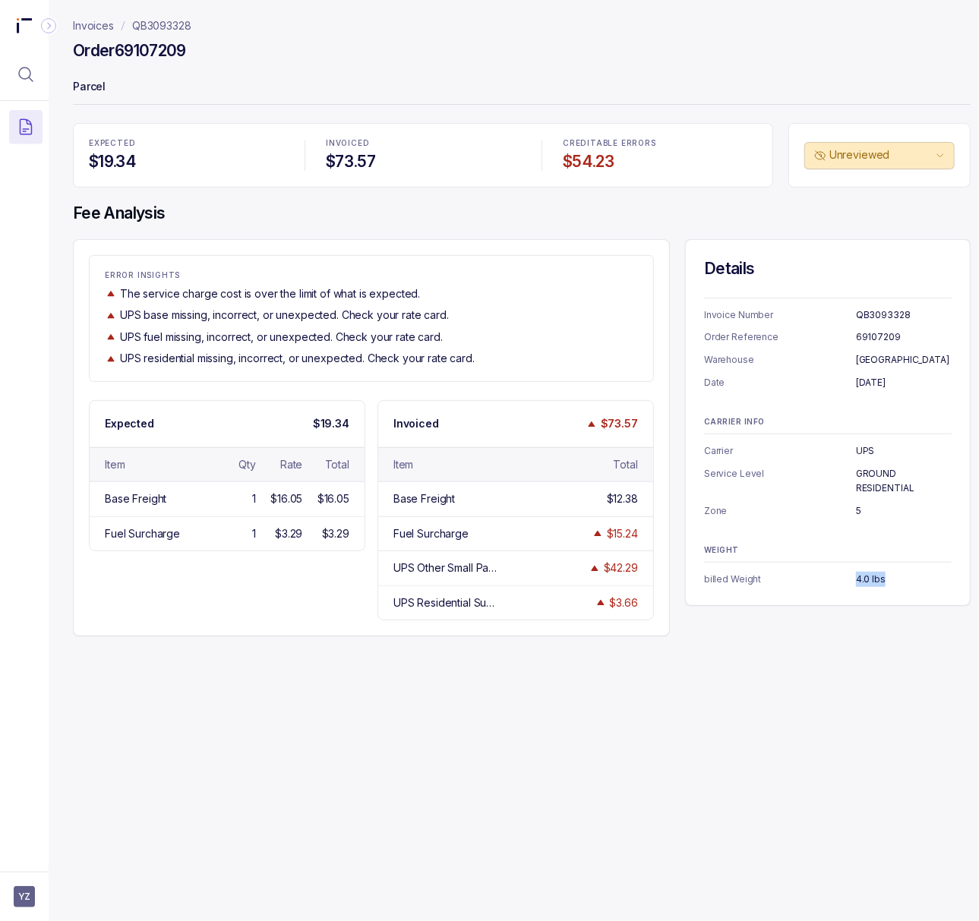
click at [863, 584] on p "4.0 lbs" at bounding box center [904, 579] width 96 height 15
click at [152, 24] on p "QB3093328" at bounding box center [161, 25] width 59 height 15
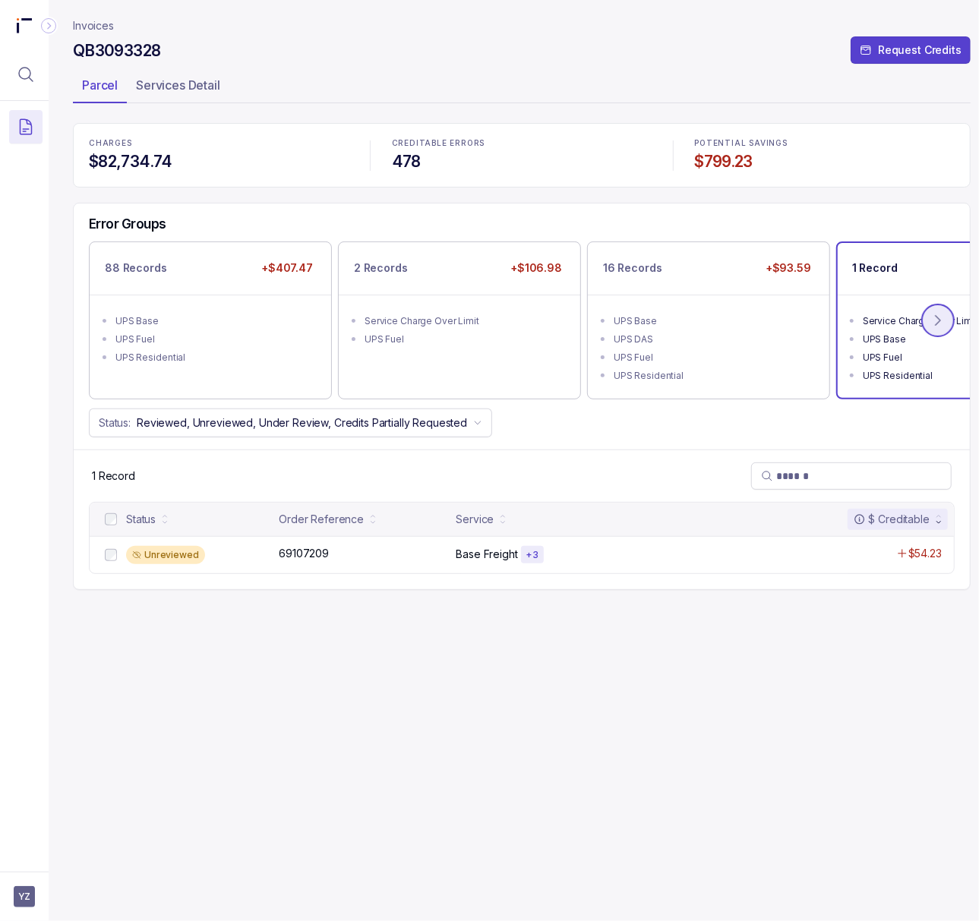
click at [942, 325] on icon at bounding box center [937, 320] width 15 height 15
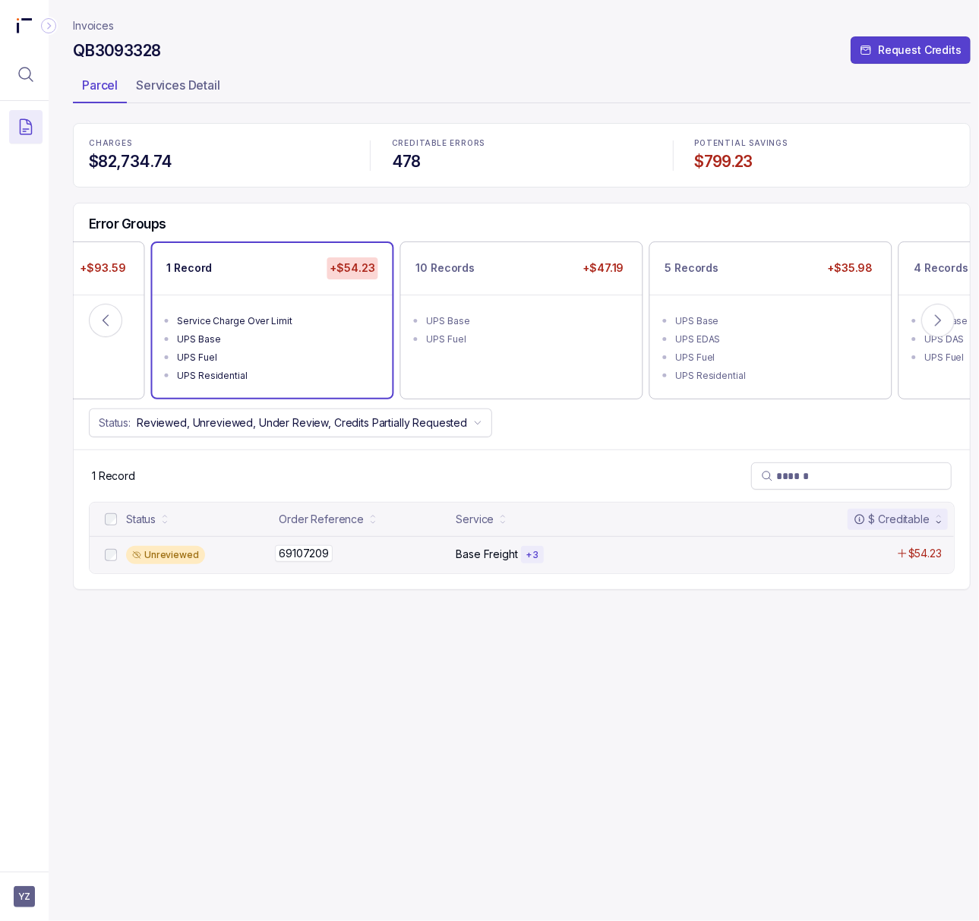
click at [305, 560] on p "69107209" at bounding box center [304, 553] width 58 height 17
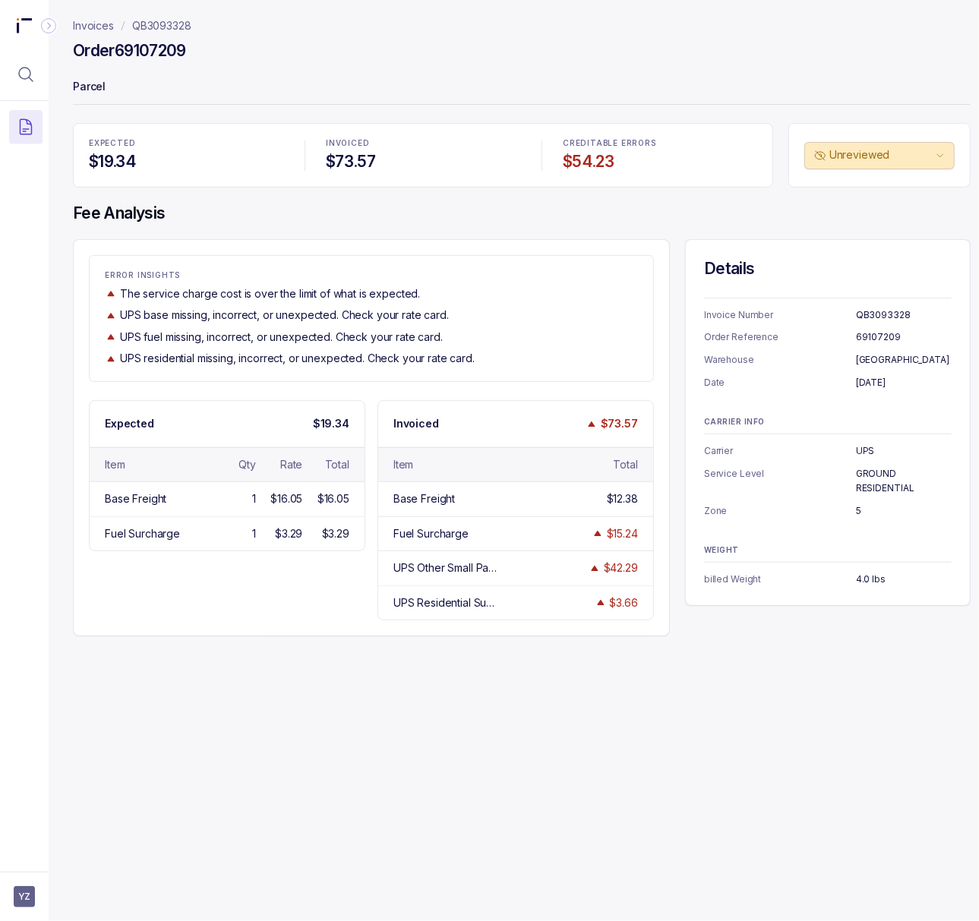
click at [180, 23] on p "QB3093328" at bounding box center [161, 25] width 59 height 15
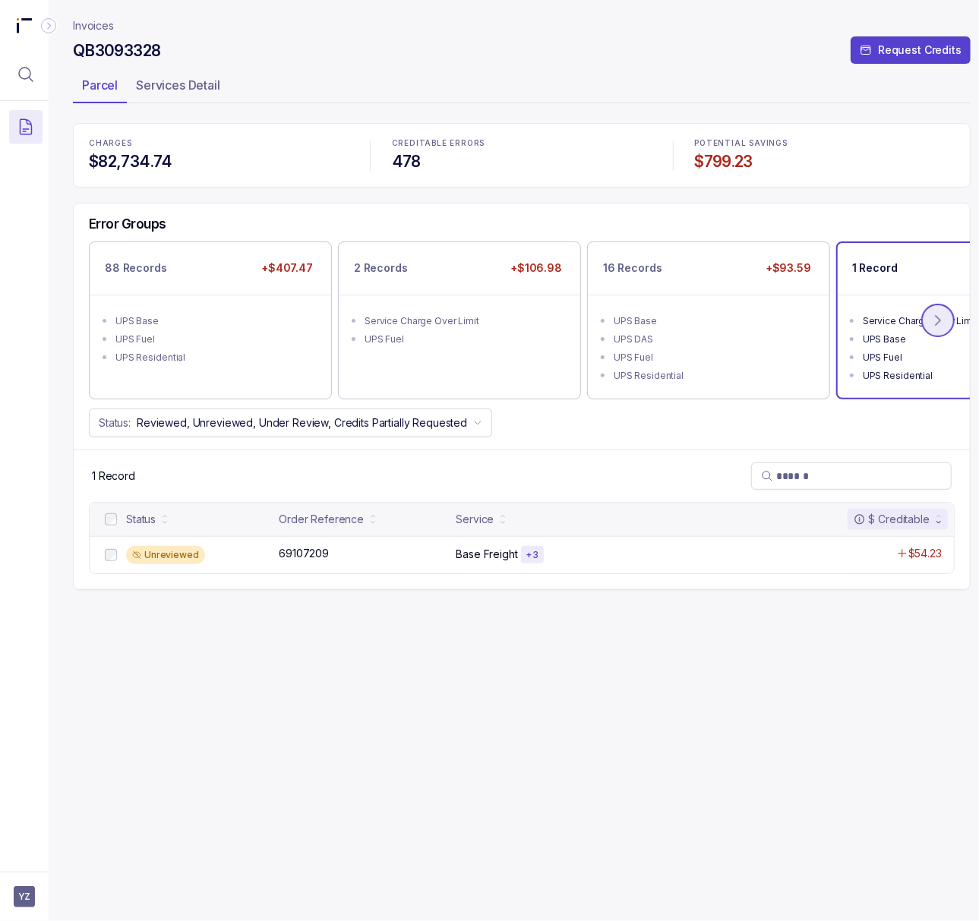
click at [943, 319] on icon at bounding box center [937, 320] width 15 height 15
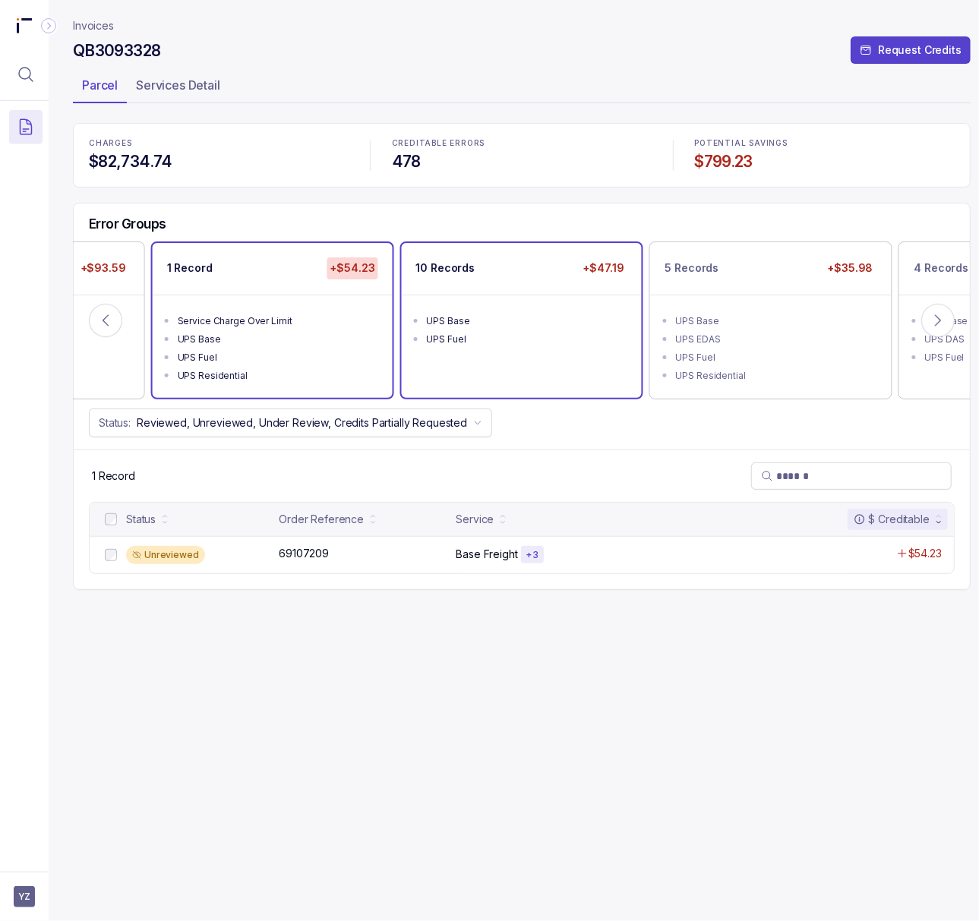
click at [466, 324] on div "UPS Base" at bounding box center [526, 321] width 199 height 15
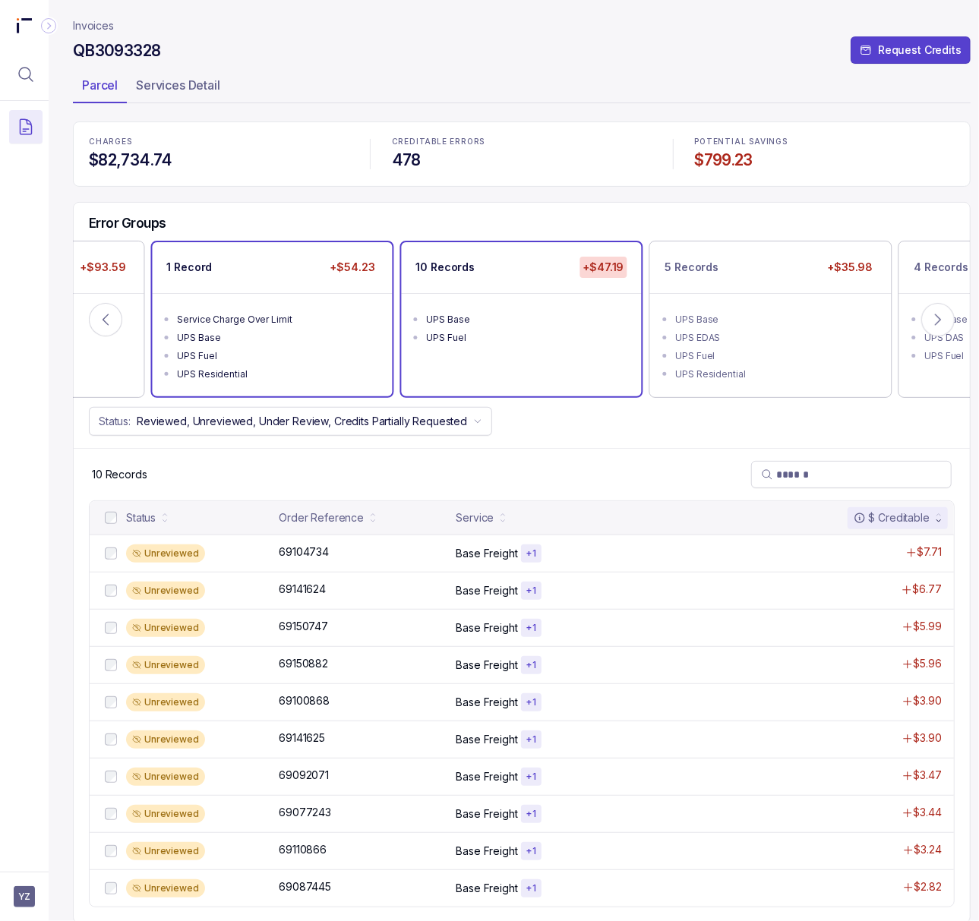
click at [248, 372] on div "UPS Residential" at bounding box center [277, 374] width 199 height 15
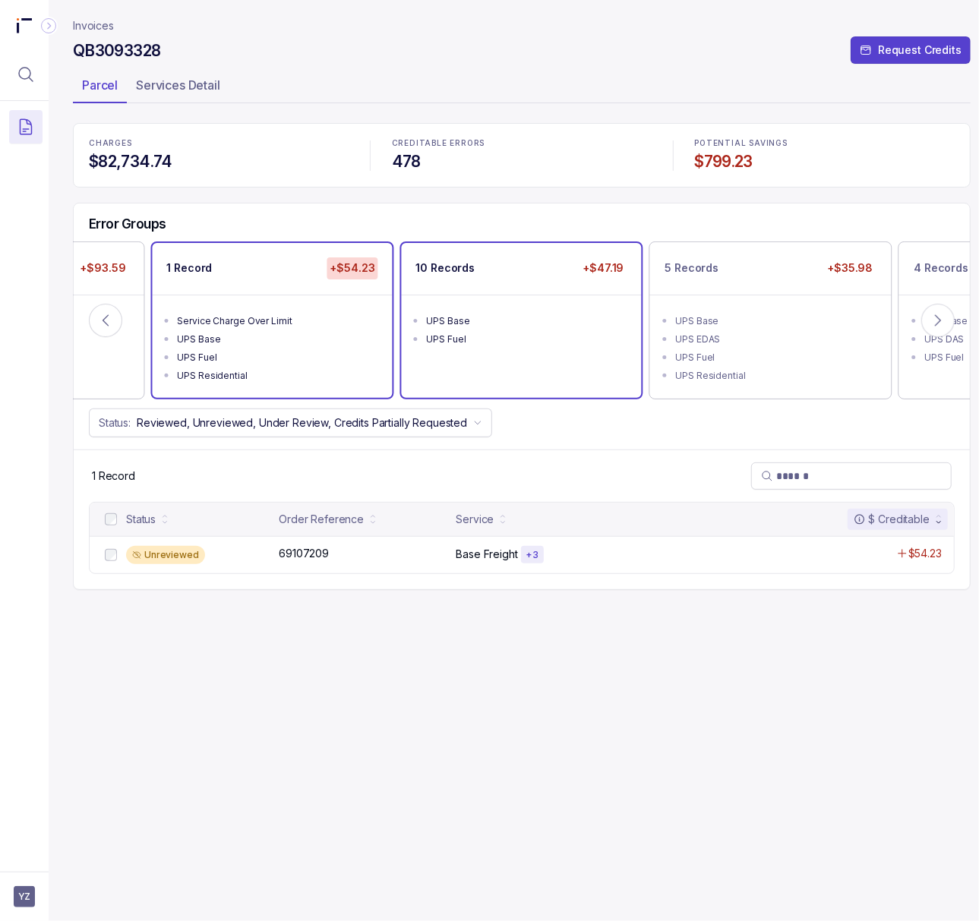
click at [485, 332] on div "UPS Fuel" at bounding box center [526, 339] width 199 height 15
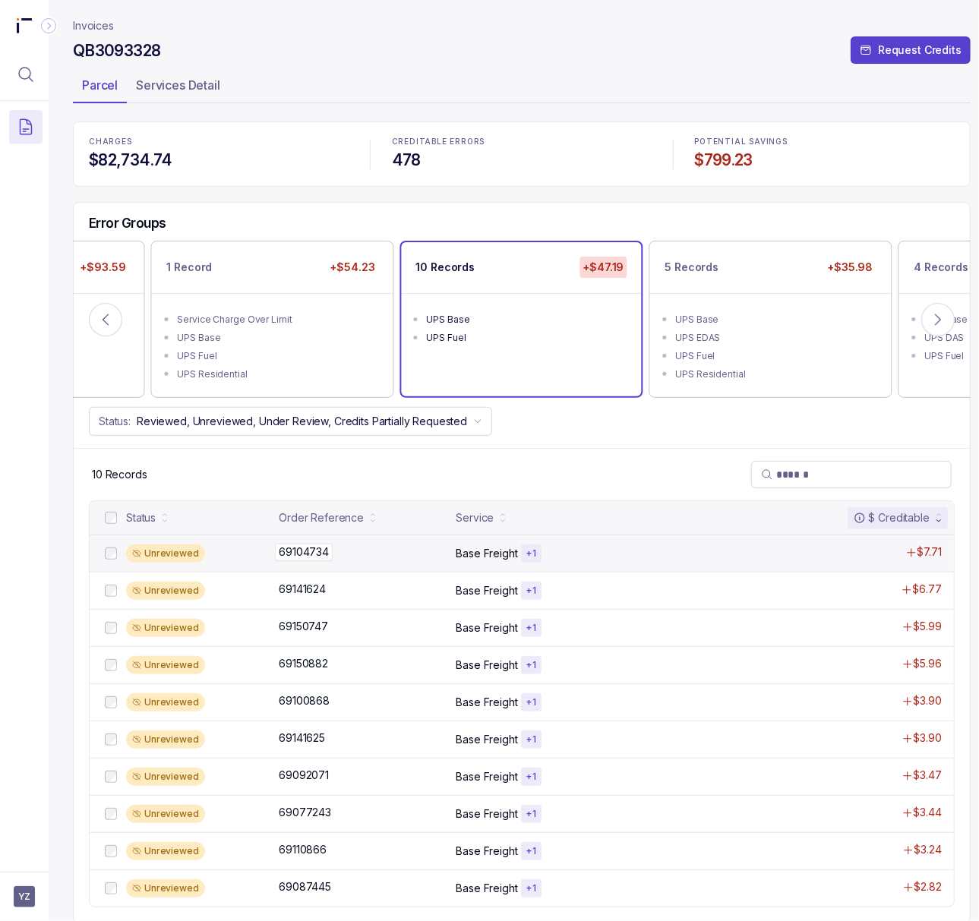
click at [302, 557] on p "69104734" at bounding box center [304, 552] width 58 height 17
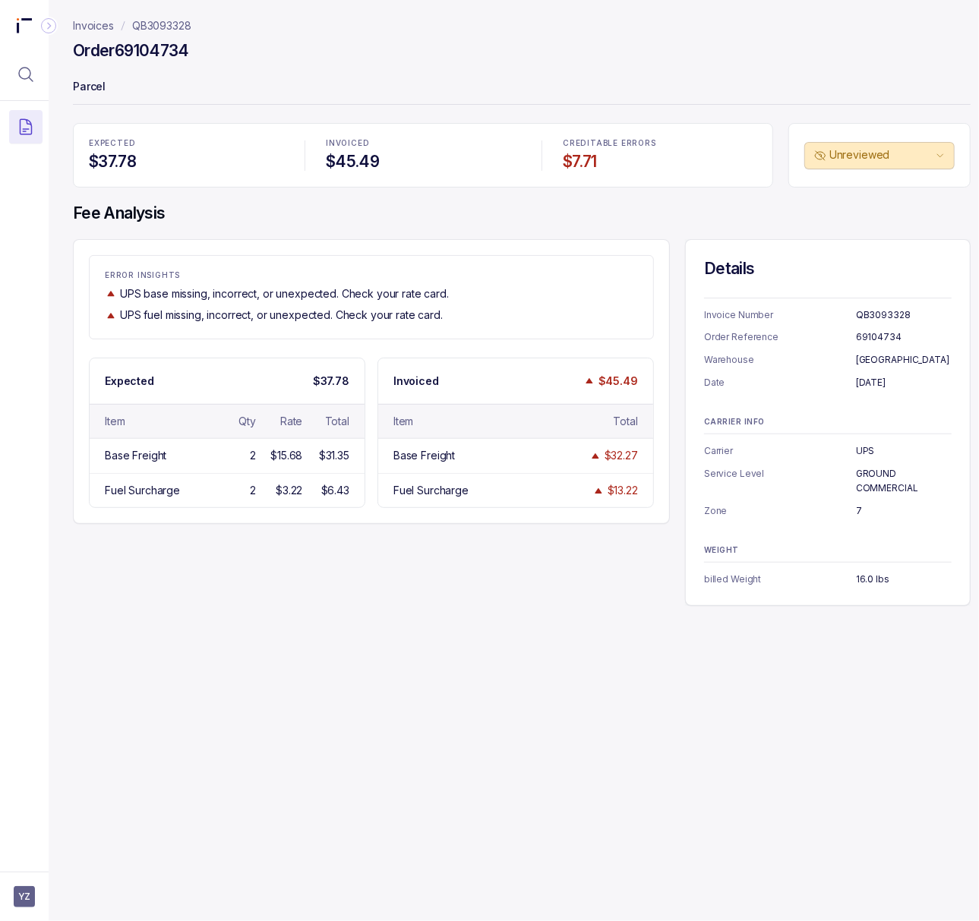
click at [143, 49] on h4 "Order 69104734" at bounding box center [131, 50] width 116 height 21
click at [854, 381] on p "Date" at bounding box center [780, 382] width 152 height 15
click at [866, 380] on p "[DATE]" at bounding box center [904, 382] width 96 height 15
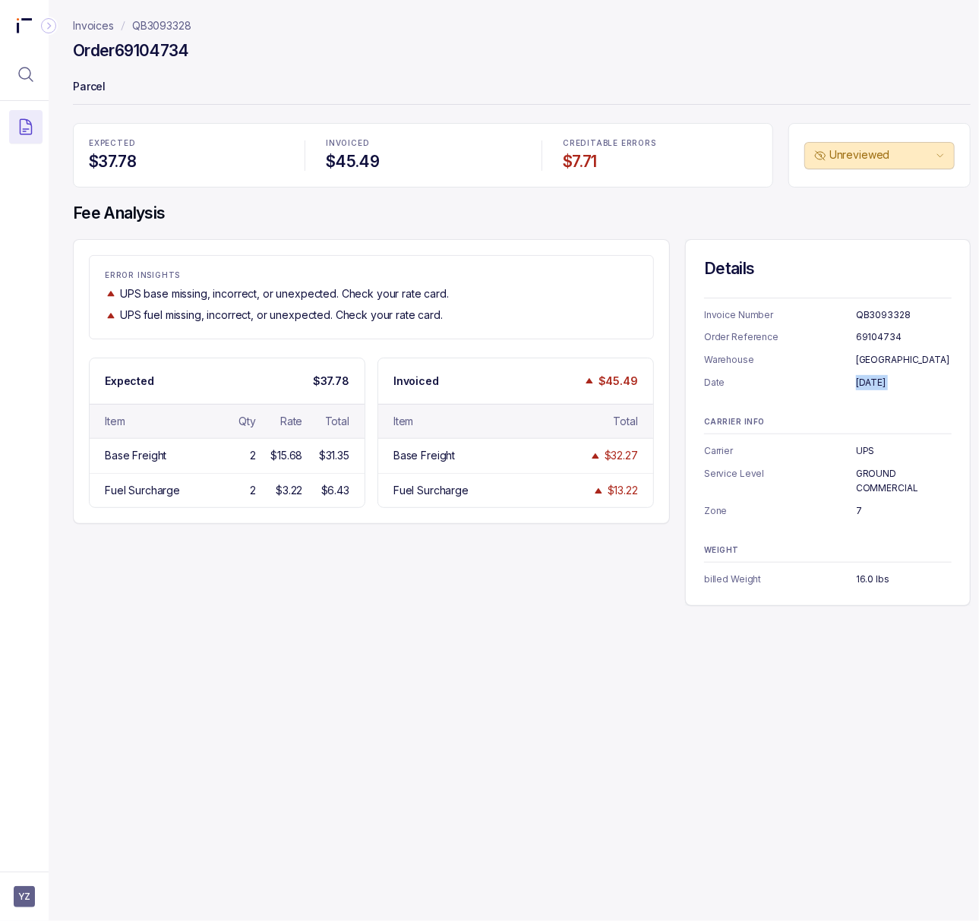
click at [866, 380] on p "[DATE]" at bounding box center [904, 382] width 96 height 15
click at [884, 488] on p "GROUND COMMERCIAL" at bounding box center [904, 481] width 96 height 30
click at [854, 505] on p "Zone" at bounding box center [780, 510] width 152 height 15
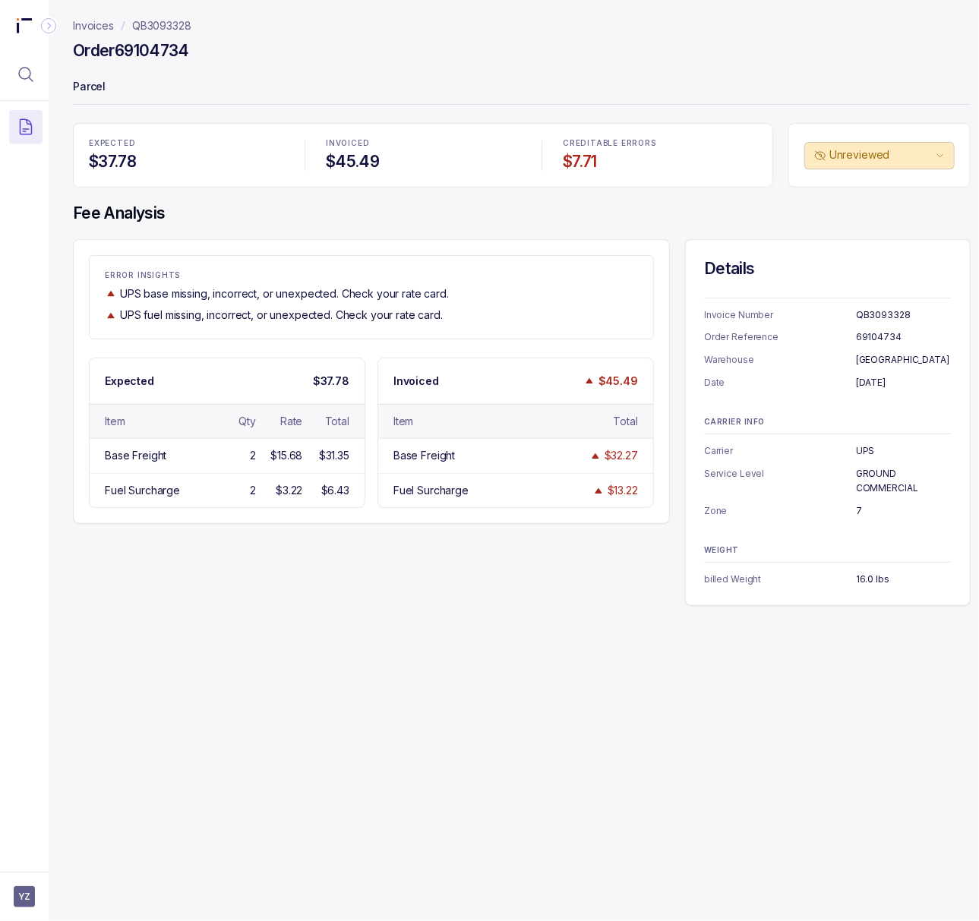
click at [857, 505] on p "7" at bounding box center [904, 510] width 96 height 15
click at [860, 572] on div "WEIGHT billed Weight 16.0 lbs" at bounding box center [828, 566] width 248 height 41
click at [866, 579] on p "16.0 lbs" at bounding box center [904, 579] width 96 height 15
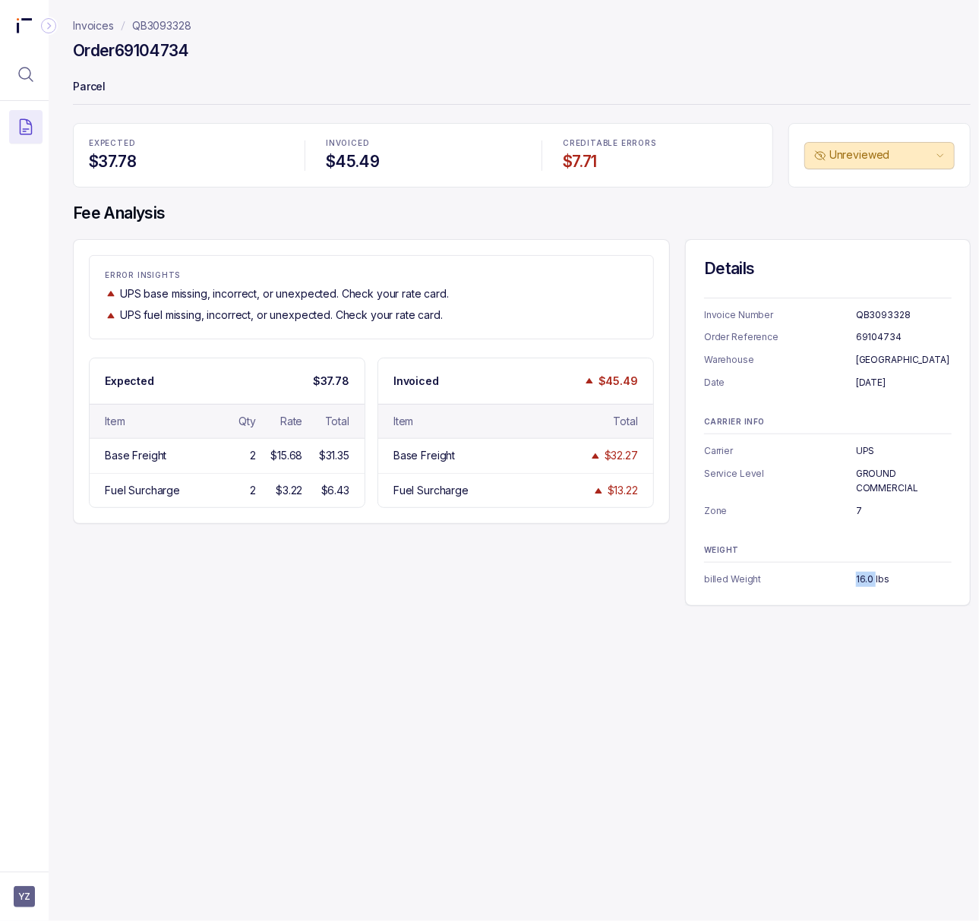
click at [866, 579] on p "16.0 lbs" at bounding box center [904, 579] width 96 height 15
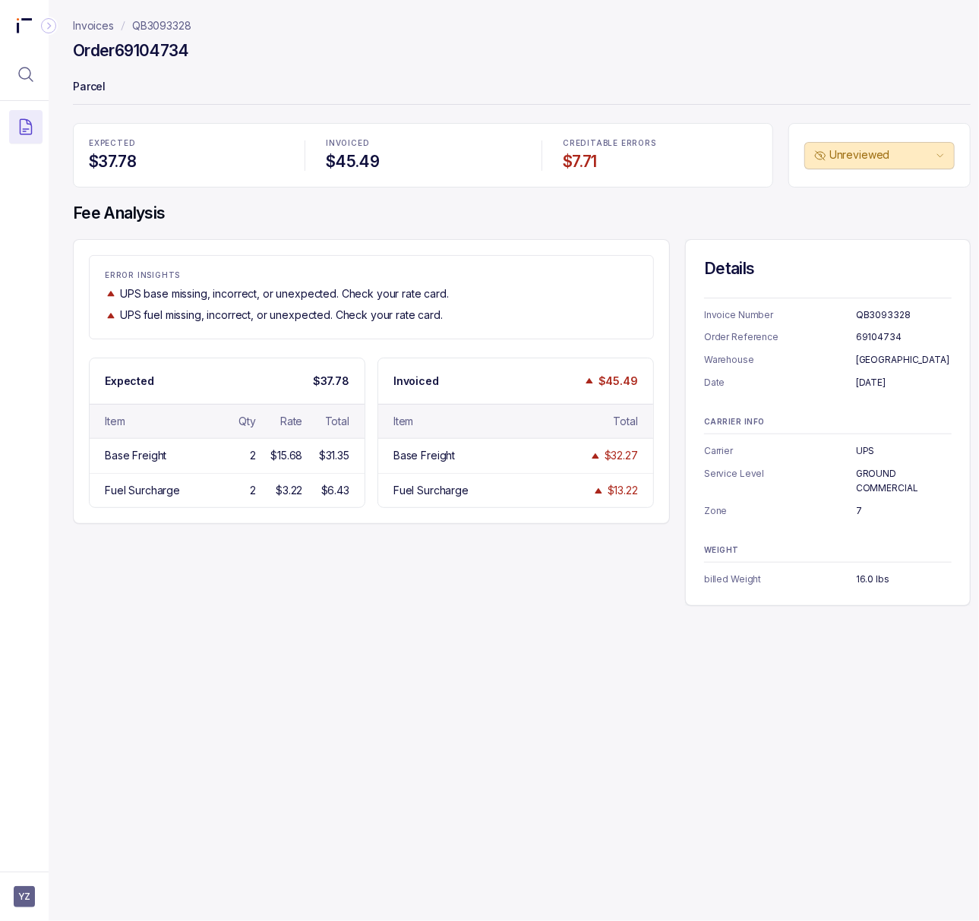
click at [156, 47] on h4 "Order 69104734" at bounding box center [131, 50] width 116 height 21
click at [875, 383] on p "[DATE]" at bounding box center [904, 382] width 96 height 15
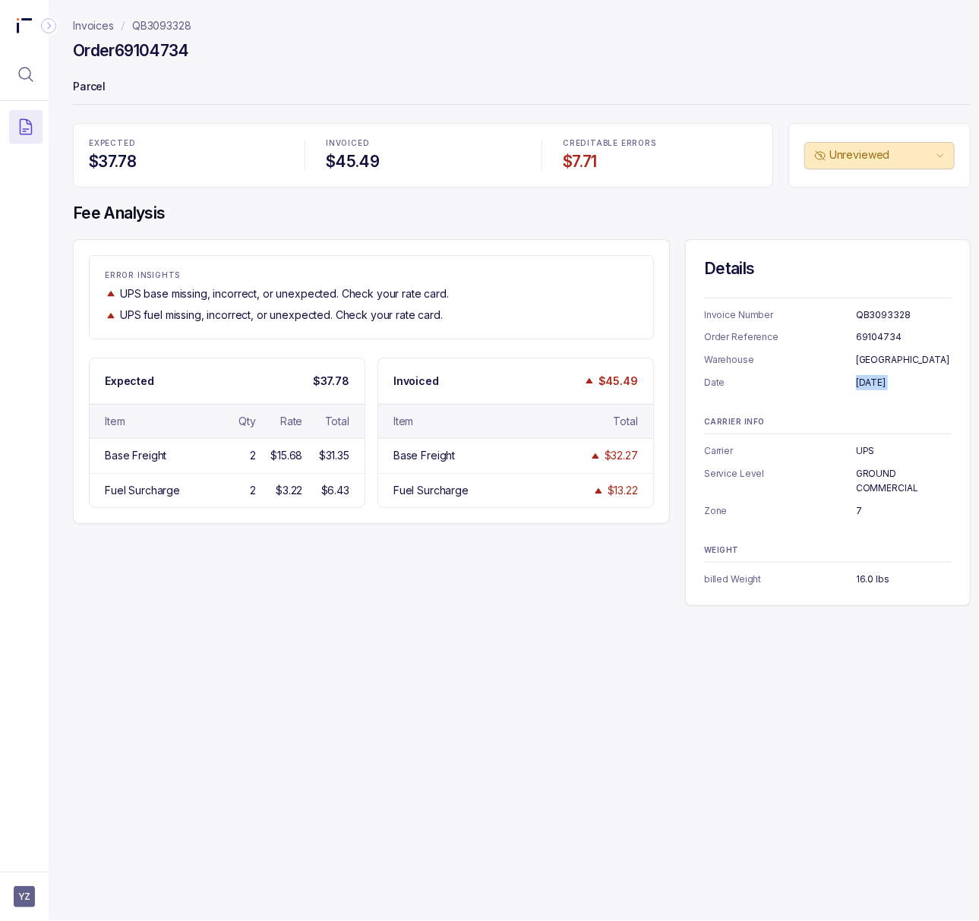
click at [882, 484] on p "GROUND COMMERCIAL" at bounding box center [904, 481] width 96 height 30
click at [858, 512] on p "7" at bounding box center [904, 510] width 96 height 15
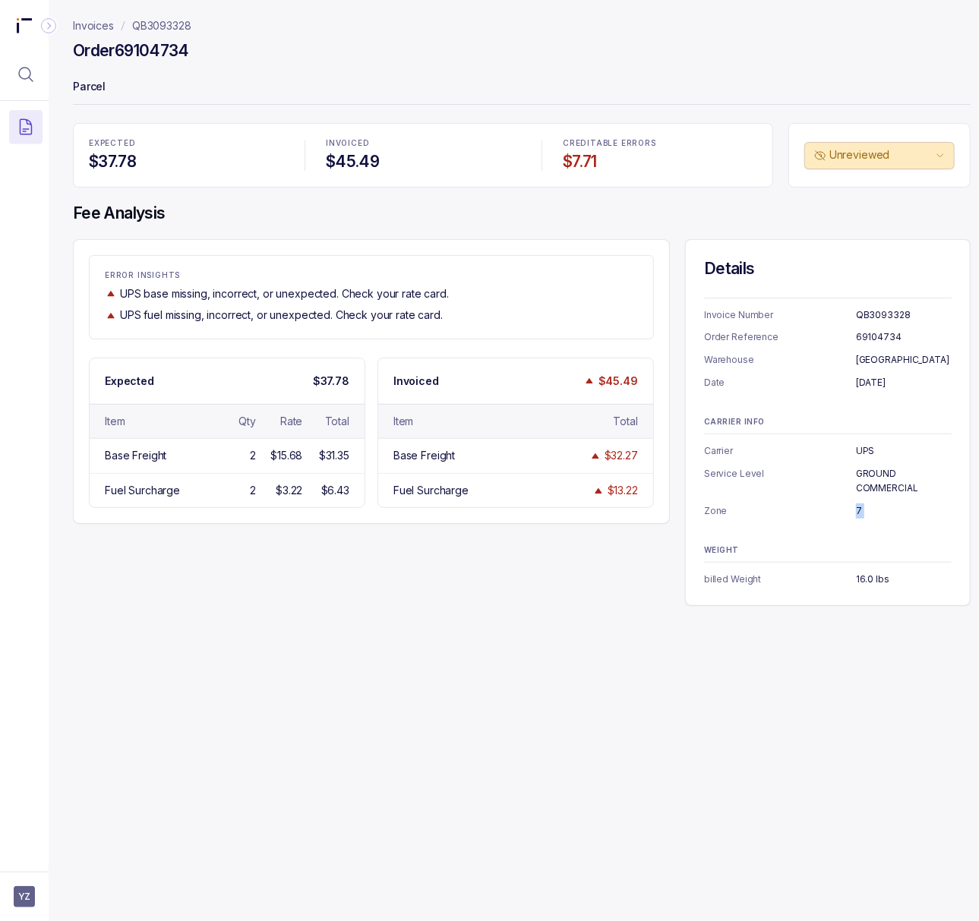
click at [858, 512] on p "7" at bounding box center [904, 510] width 96 height 15
click at [861, 584] on p "16.0 lbs" at bounding box center [904, 579] width 96 height 15
click at [180, 28] on p "QB3093328" at bounding box center [161, 25] width 59 height 15
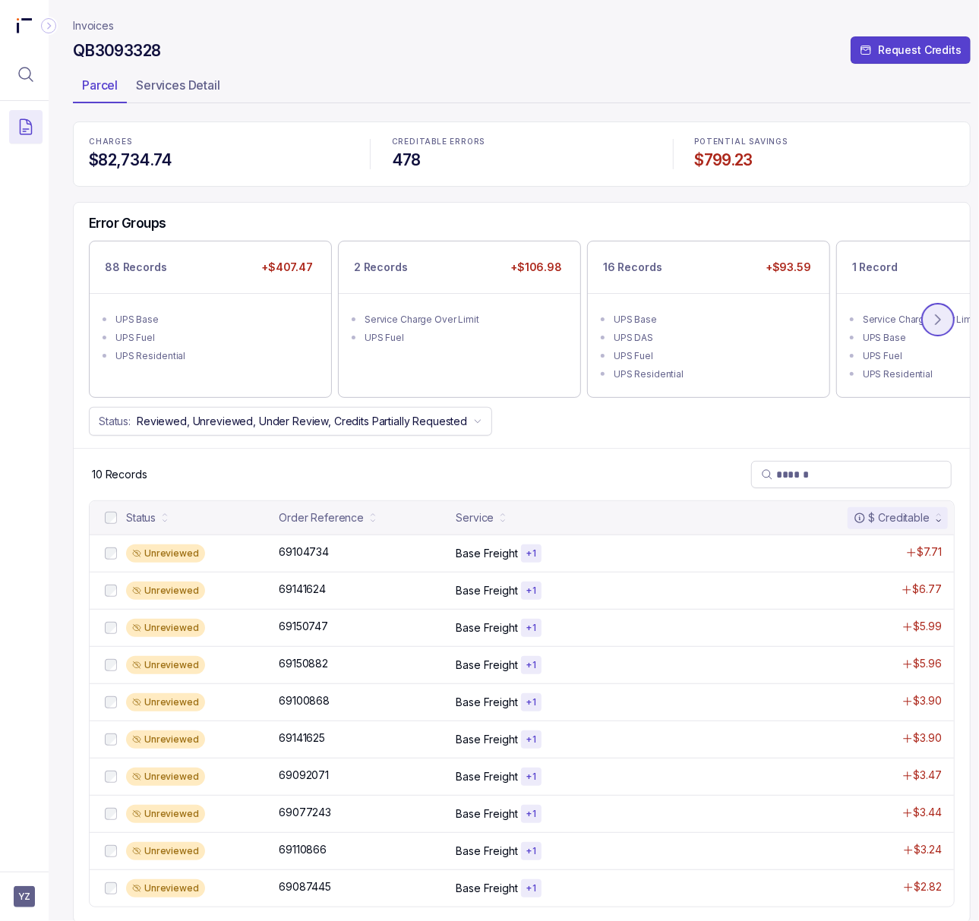
click at [943, 320] on icon at bounding box center [937, 319] width 15 height 15
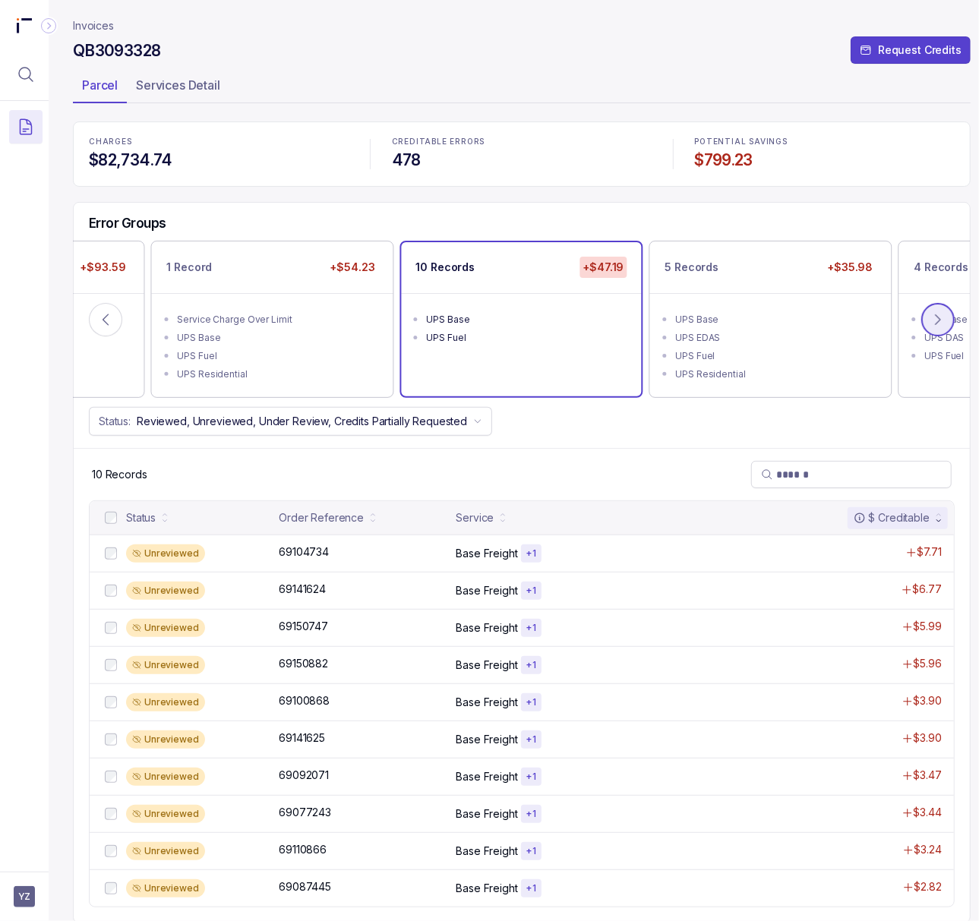
click at [943, 320] on icon at bounding box center [937, 319] width 15 height 15
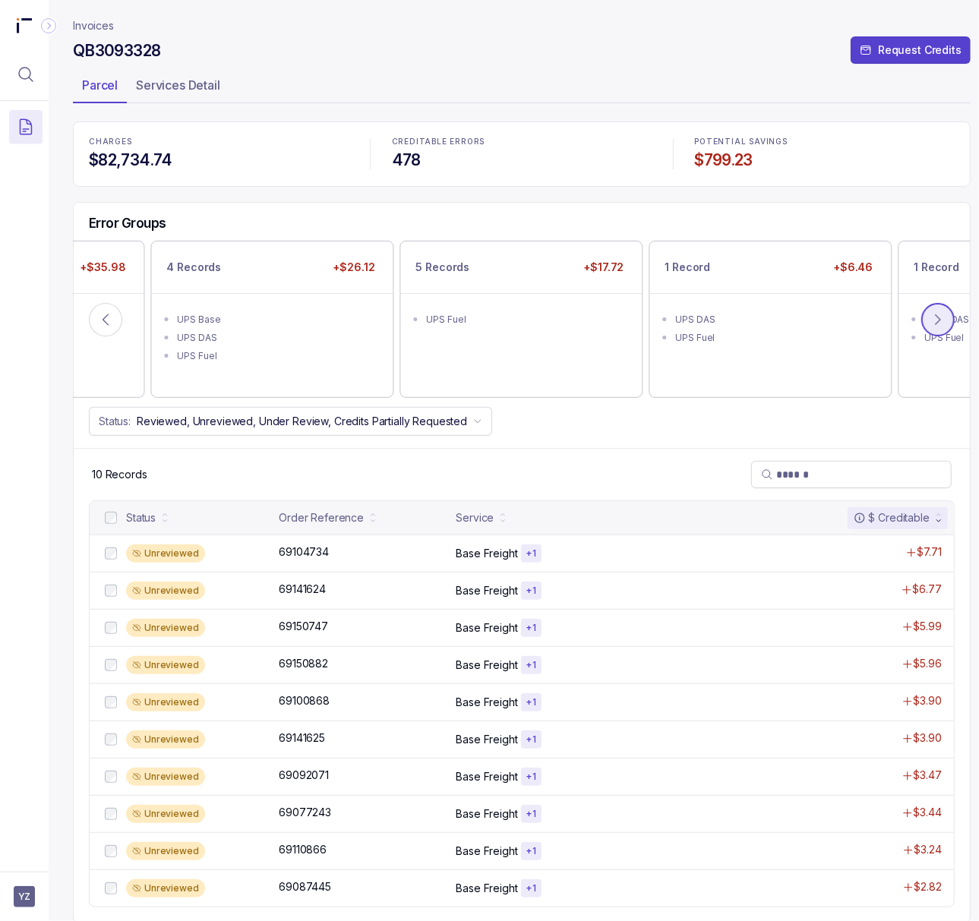
click at [943, 320] on icon at bounding box center [937, 319] width 15 height 15
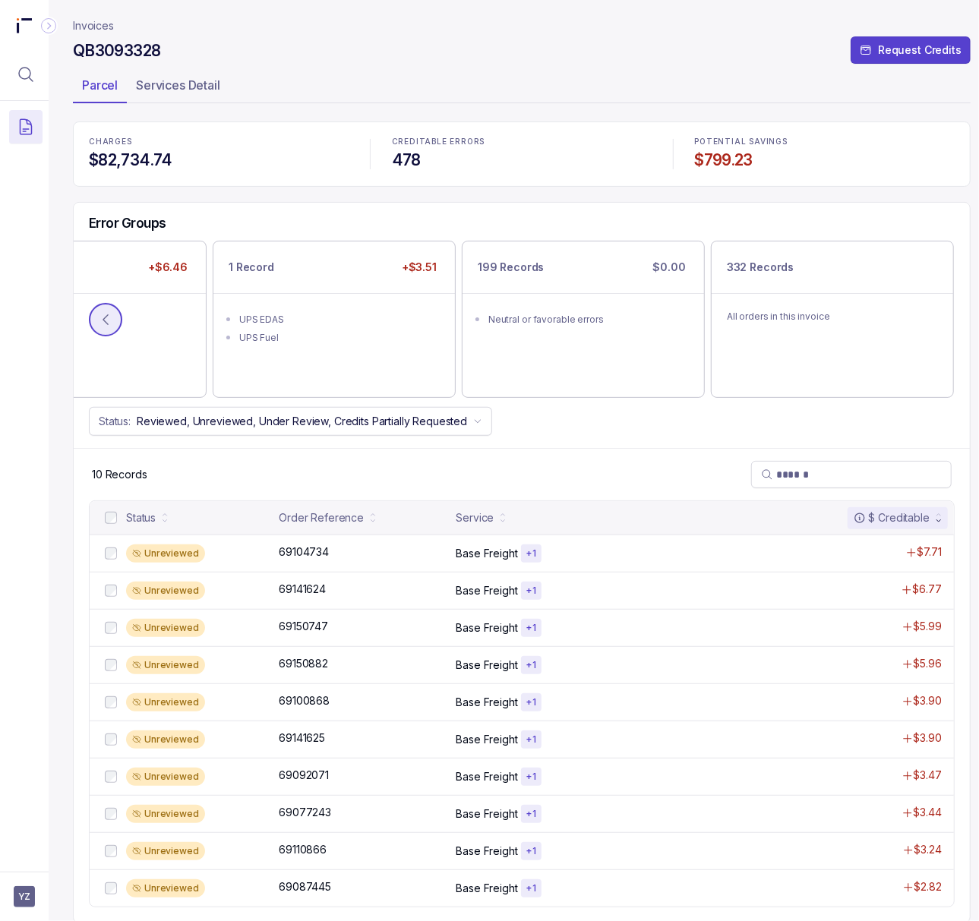
click at [109, 314] on icon at bounding box center [105, 319] width 15 height 15
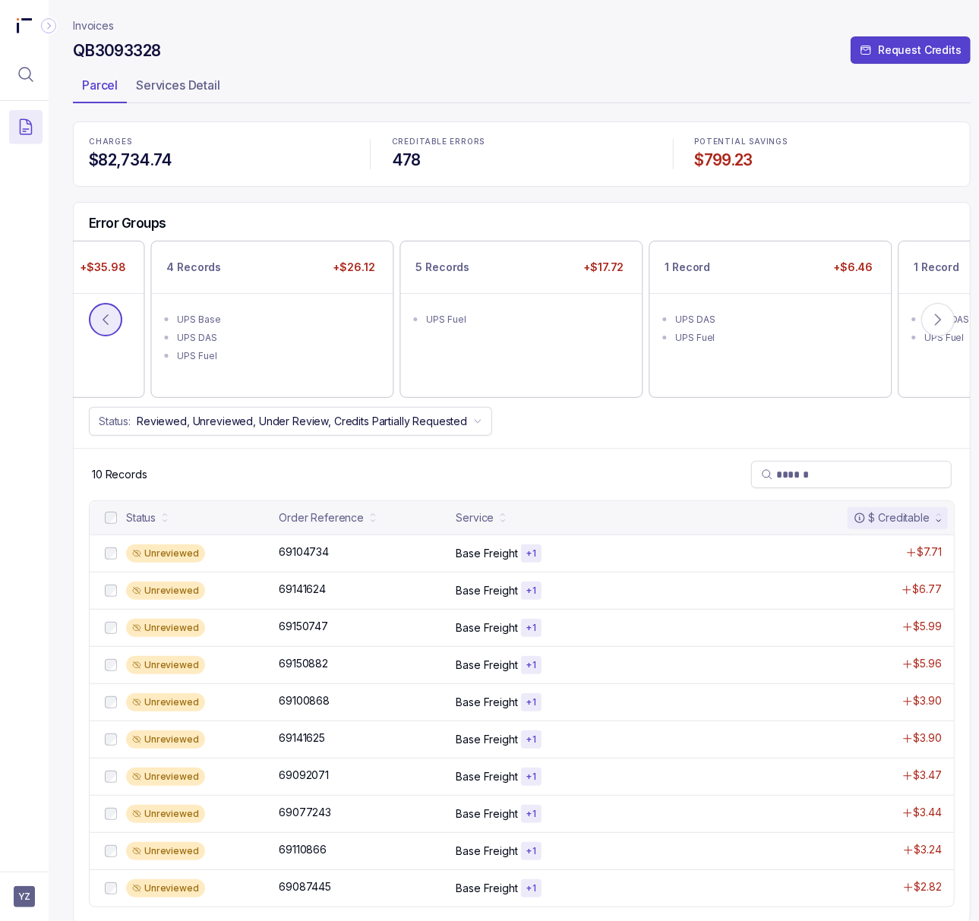
click at [109, 314] on icon at bounding box center [105, 319] width 15 height 15
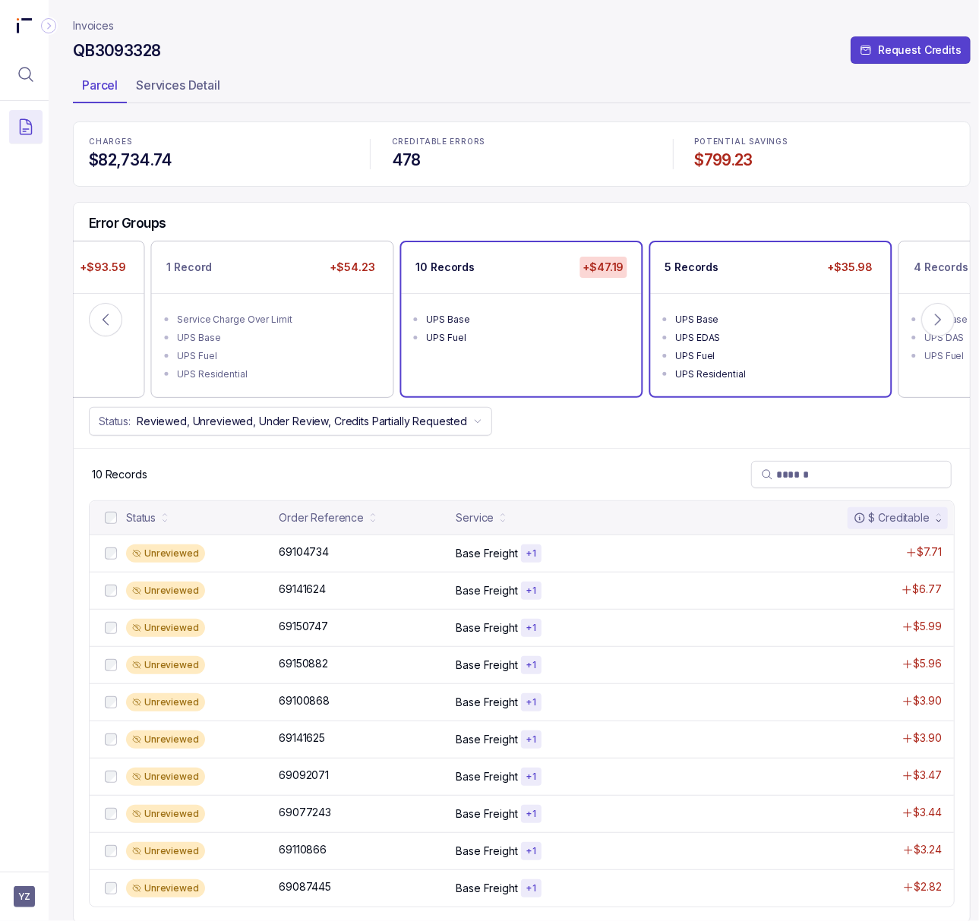
click at [743, 343] on div "UPS EDAS" at bounding box center [775, 337] width 199 height 15
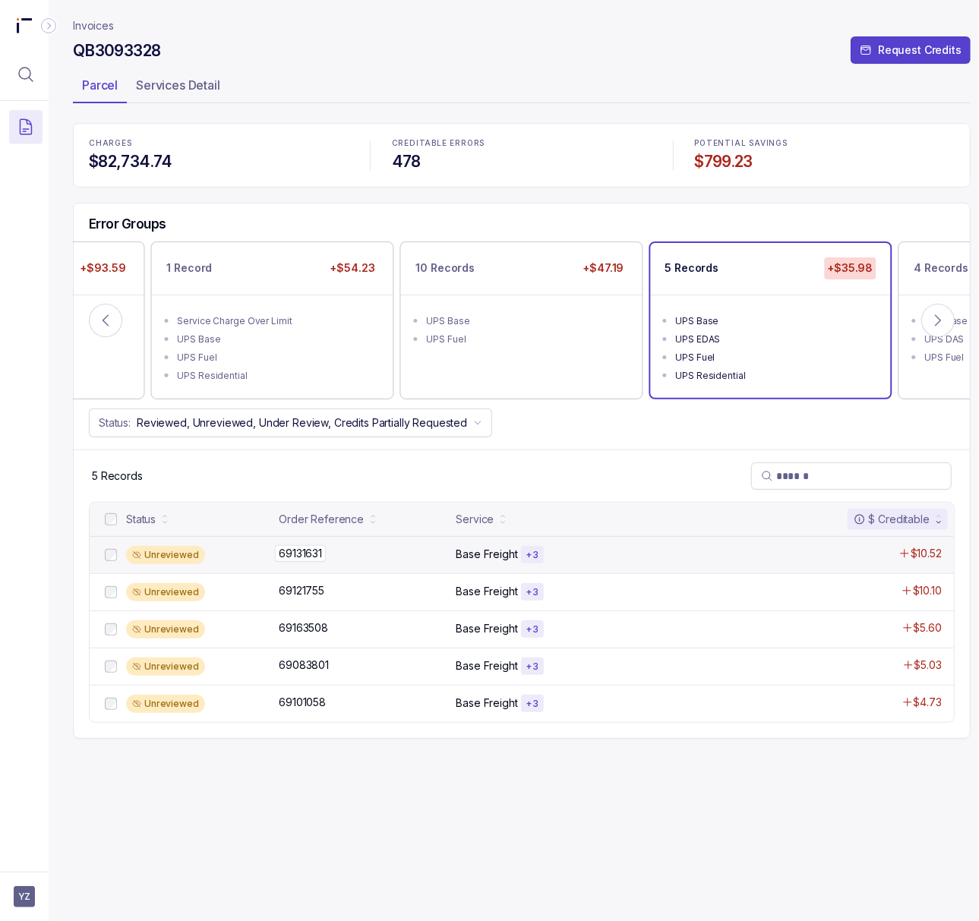
click at [298, 560] on p "69131631" at bounding box center [300, 553] width 51 height 17
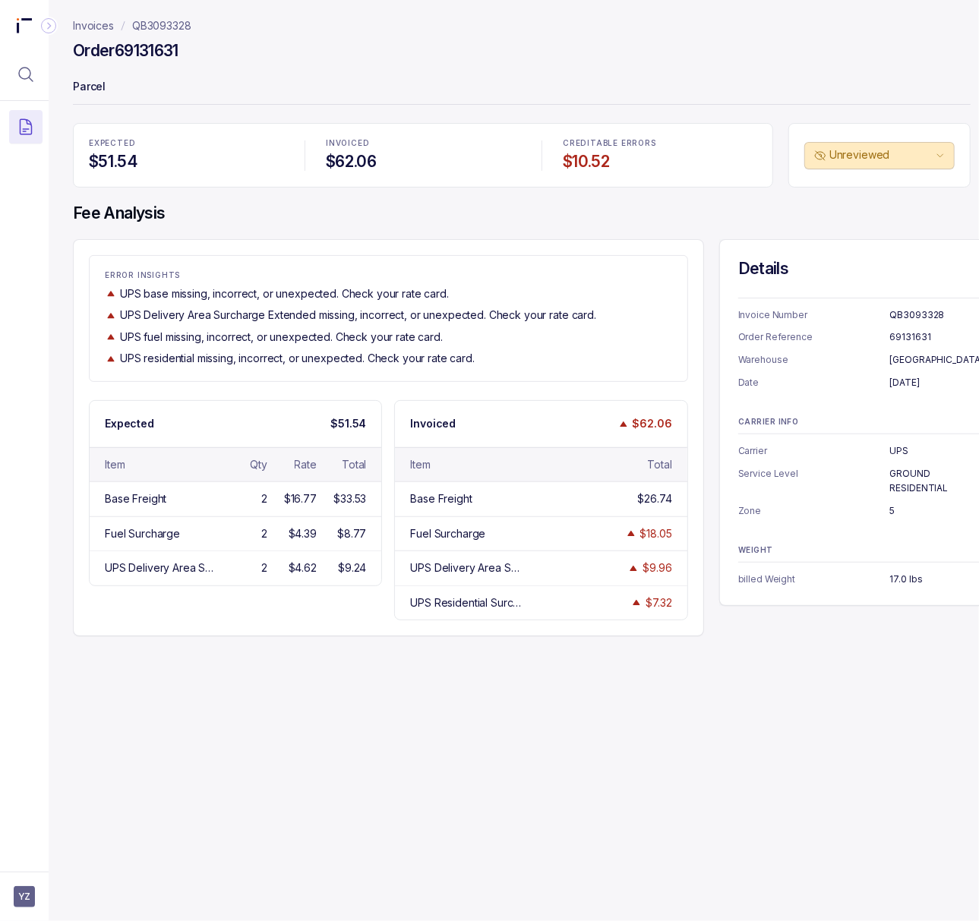
click at [137, 49] on h4 "Order 69131631" at bounding box center [126, 50] width 106 height 21
click at [897, 377] on p "[DATE]" at bounding box center [938, 382] width 96 height 15
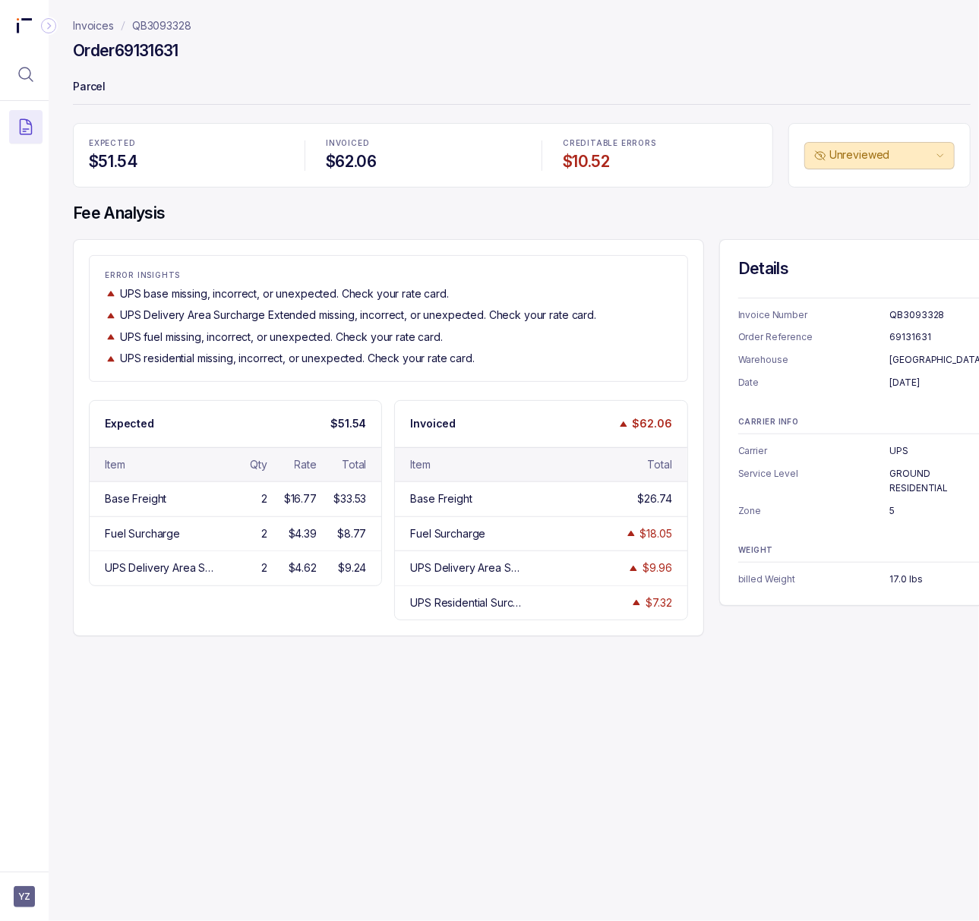
click at [900, 447] on p "UPS" at bounding box center [938, 450] width 96 height 15
click at [902, 491] on p "GROUND RESIDENTIAL" at bounding box center [938, 481] width 96 height 30
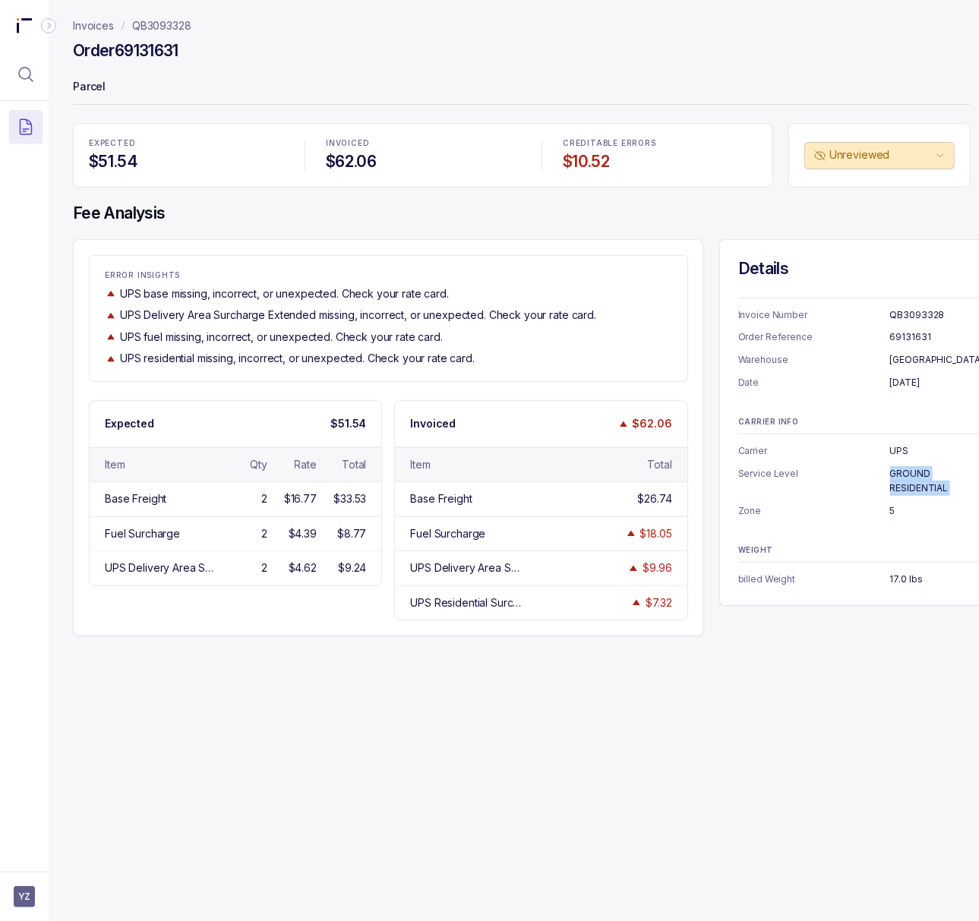
click at [891, 512] on p "5" at bounding box center [938, 510] width 96 height 15
click at [894, 583] on p "17.0 lbs" at bounding box center [938, 579] width 96 height 15
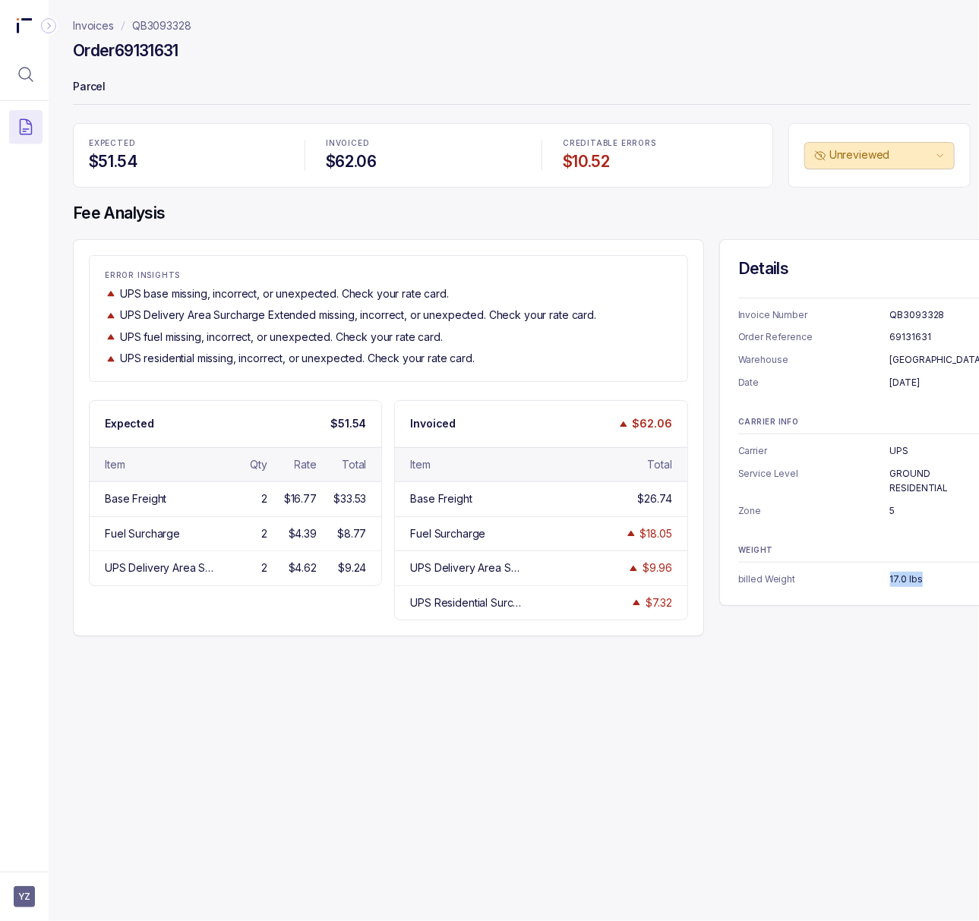
click at [894, 583] on p "17.0 lbs" at bounding box center [938, 579] width 96 height 15
click at [169, 43] on h4 "Order 69131631" at bounding box center [126, 50] width 106 height 21
click at [173, 21] on p "QB3093328" at bounding box center [161, 25] width 59 height 15
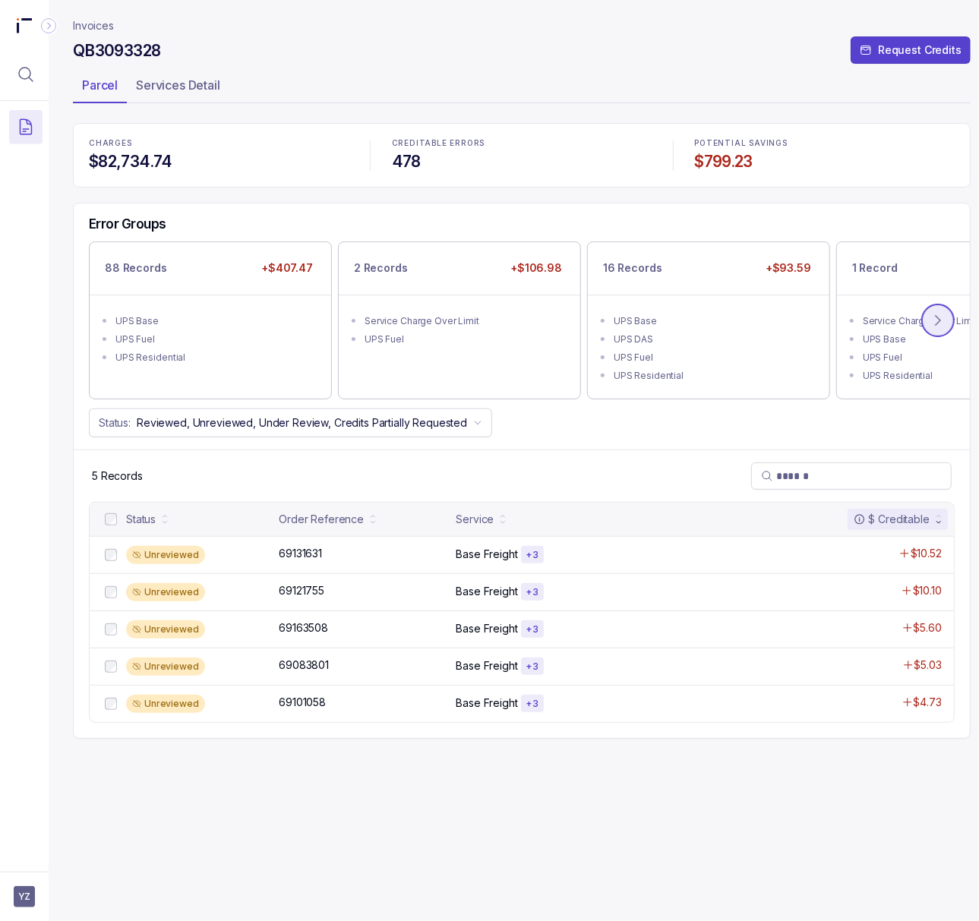
click at [936, 328] on icon at bounding box center [937, 320] width 15 height 15
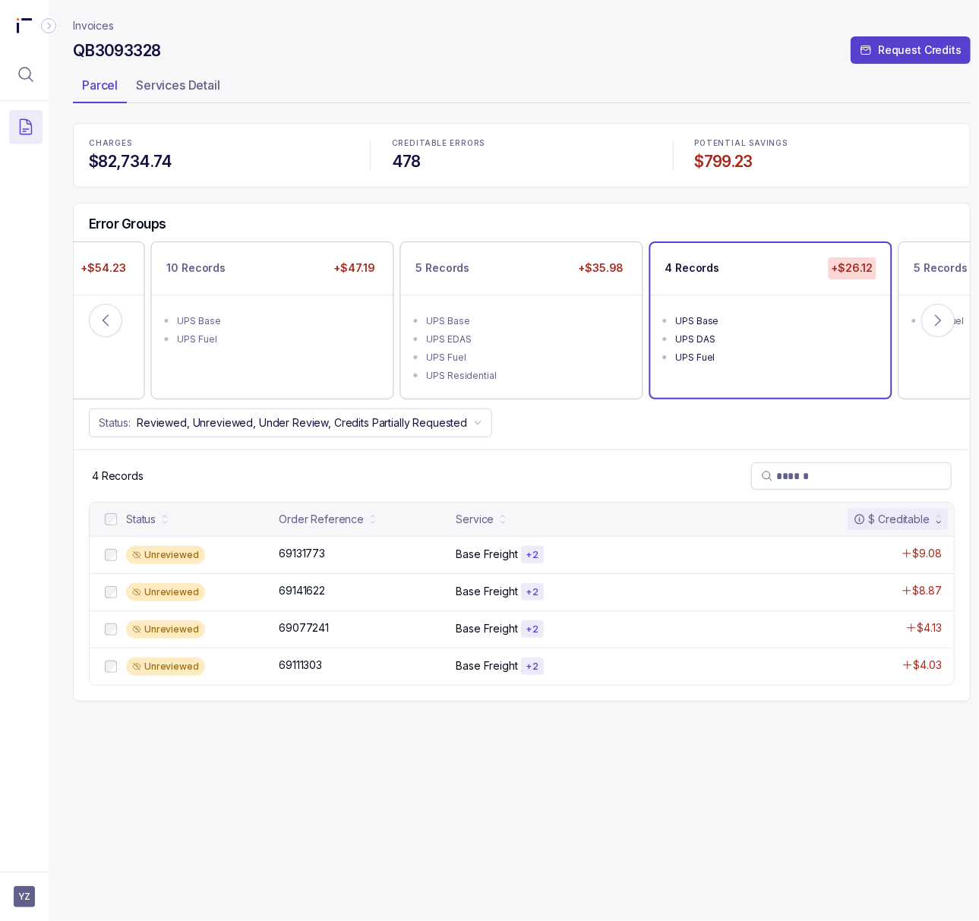
click at [314, 557] on p "69131773" at bounding box center [302, 553] width 54 height 17
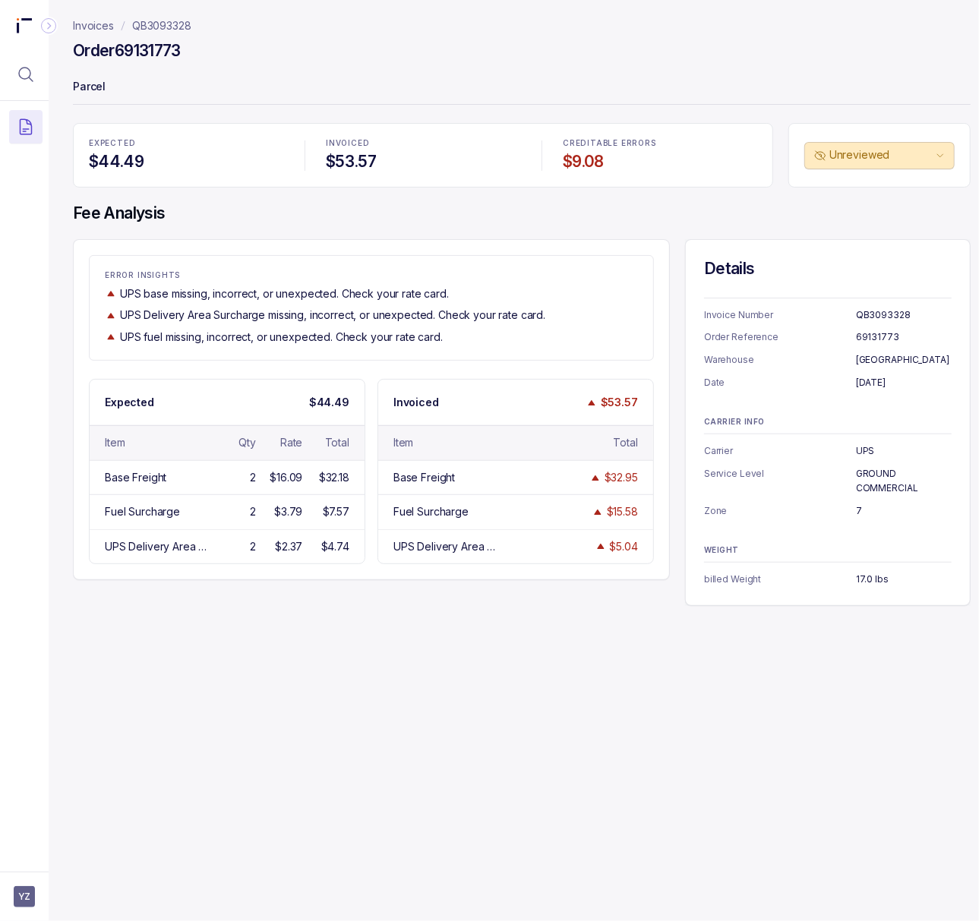
click at [131, 46] on h4 "Order 69131773" at bounding box center [127, 50] width 108 height 21
click at [905, 380] on p "[DATE]" at bounding box center [904, 382] width 96 height 15
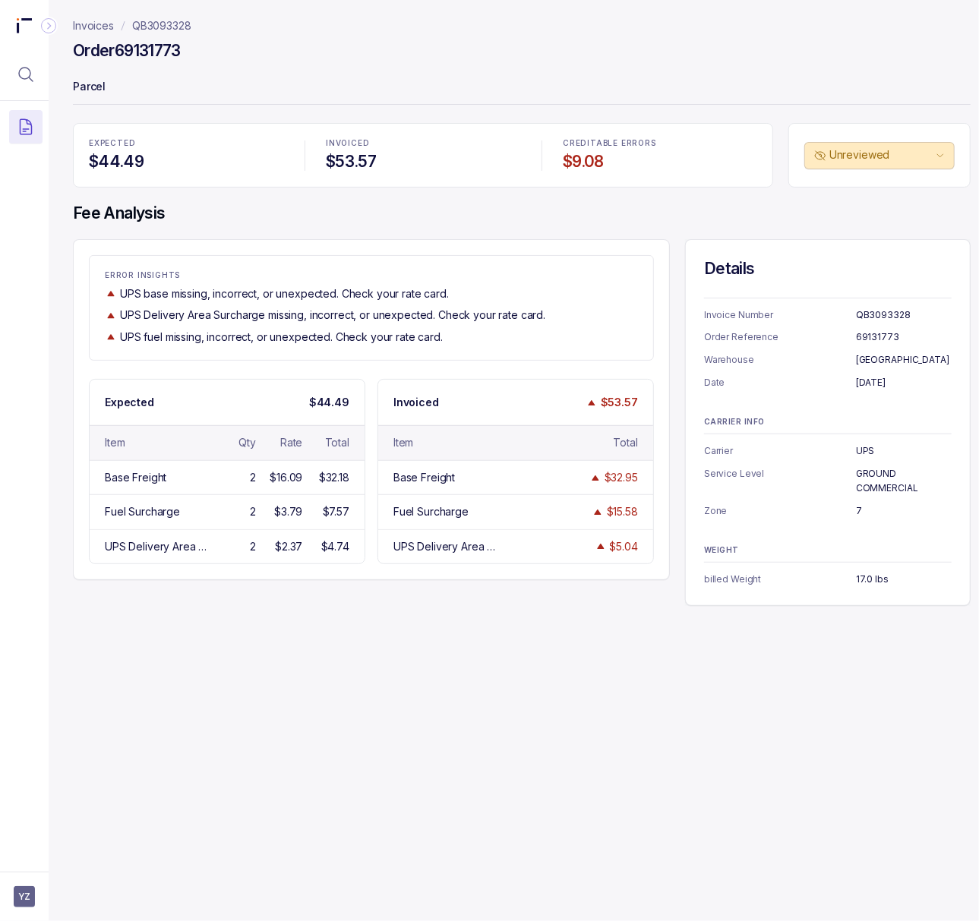
click at [882, 489] on p "GROUND COMMERCIAL" at bounding box center [904, 481] width 96 height 30
click at [857, 509] on p "7" at bounding box center [904, 510] width 96 height 15
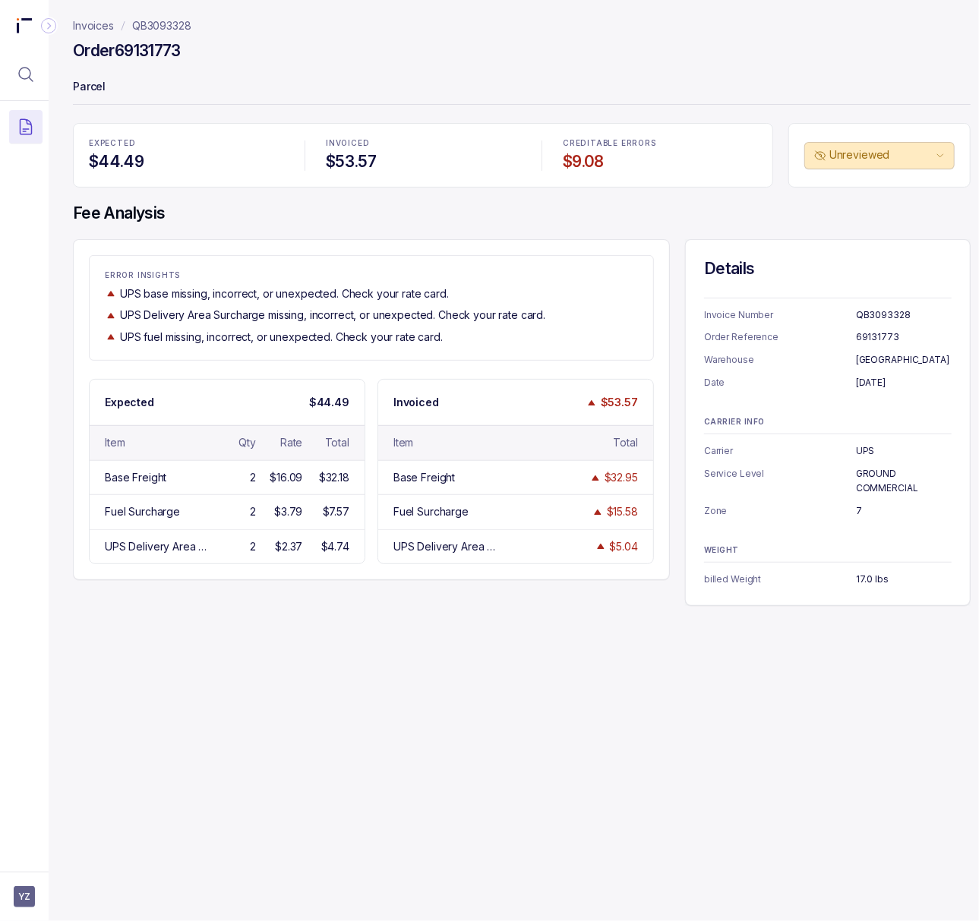
click at [863, 579] on p "17.0 lbs" at bounding box center [904, 579] width 96 height 15
click at [144, 50] on h4 "Order 69131773" at bounding box center [127, 50] width 108 height 21
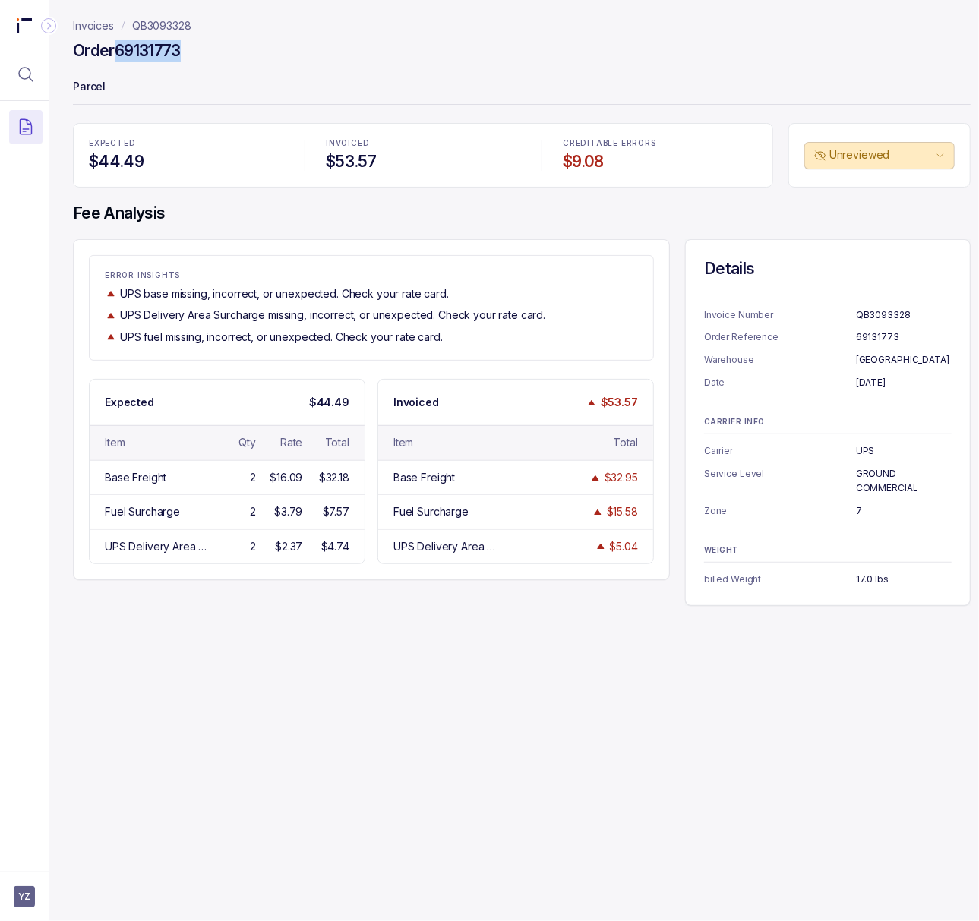
click at [181, 23] on p "QB3093328" at bounding box center [161, 25] width 59 height 15
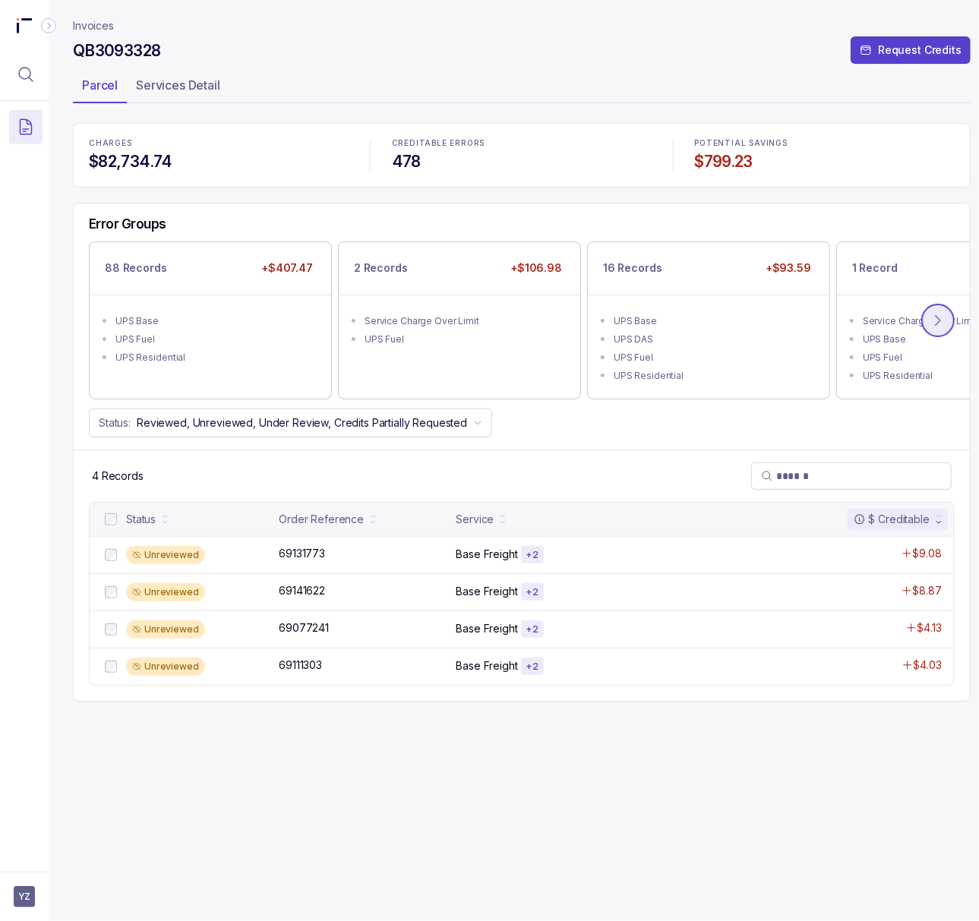
click at [937, 317] on icon at bounding box center [937, 320] width 15 height 15
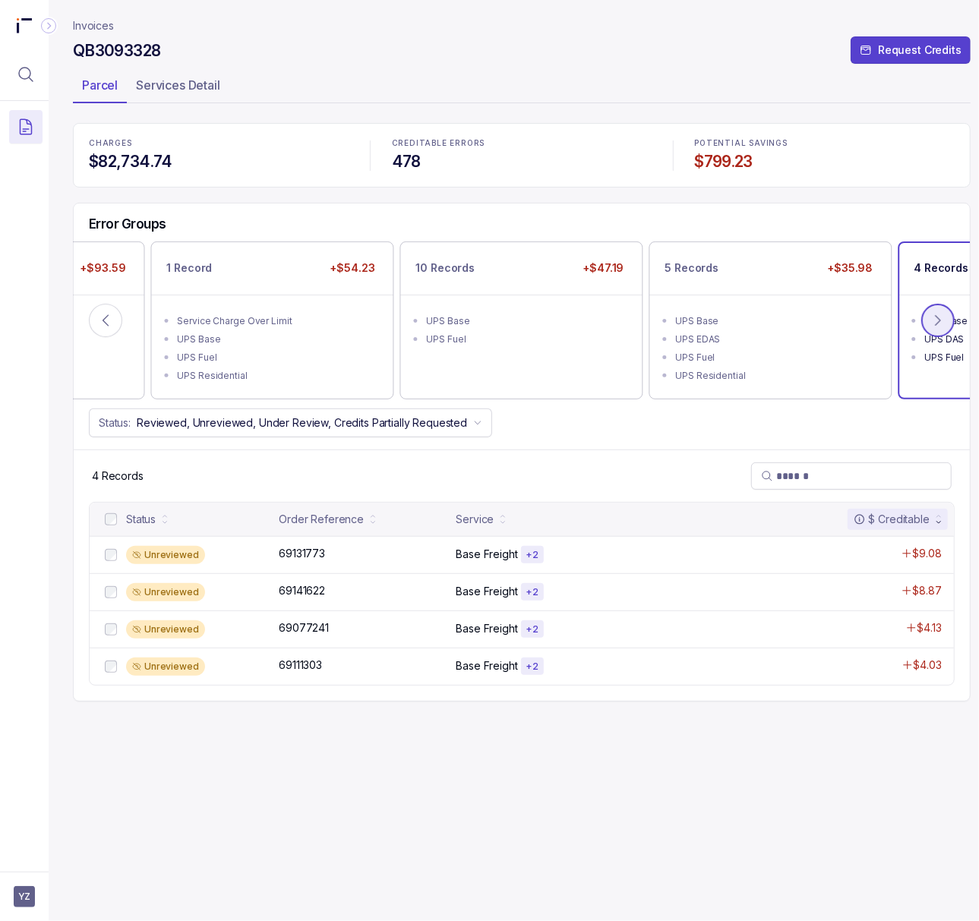
click at [937, 317] on icon at bounding box center [937, 320] width 15 height 15
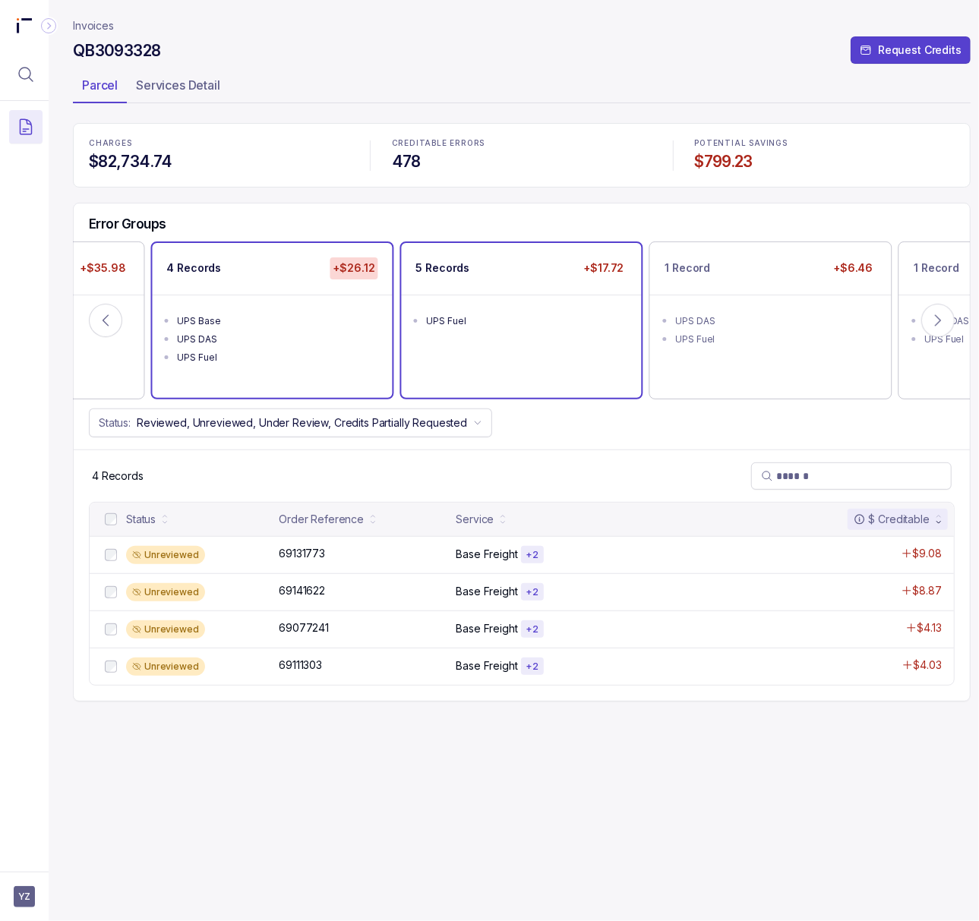
click at [493, 325] on div "UPS Fuel" at bounding box center [526, 321] width 199 height 15
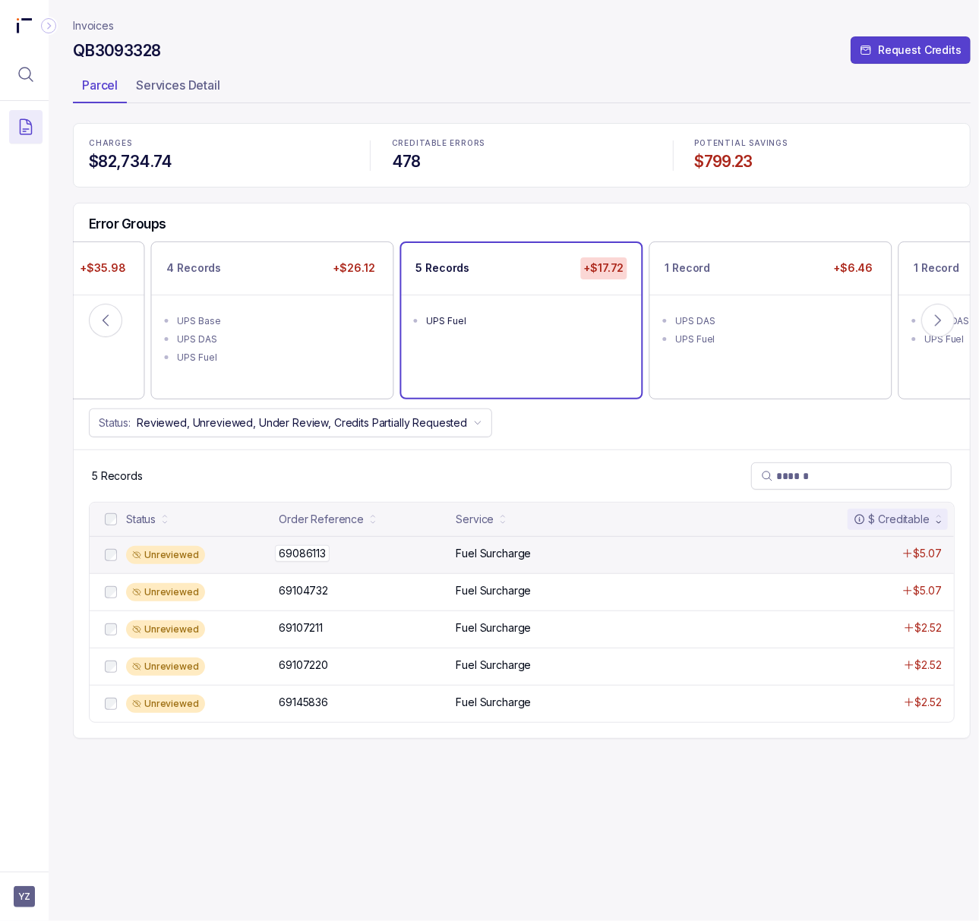
click at [311, 553] on p "69086113" at bounding box center [302, 553] width 55 height 17
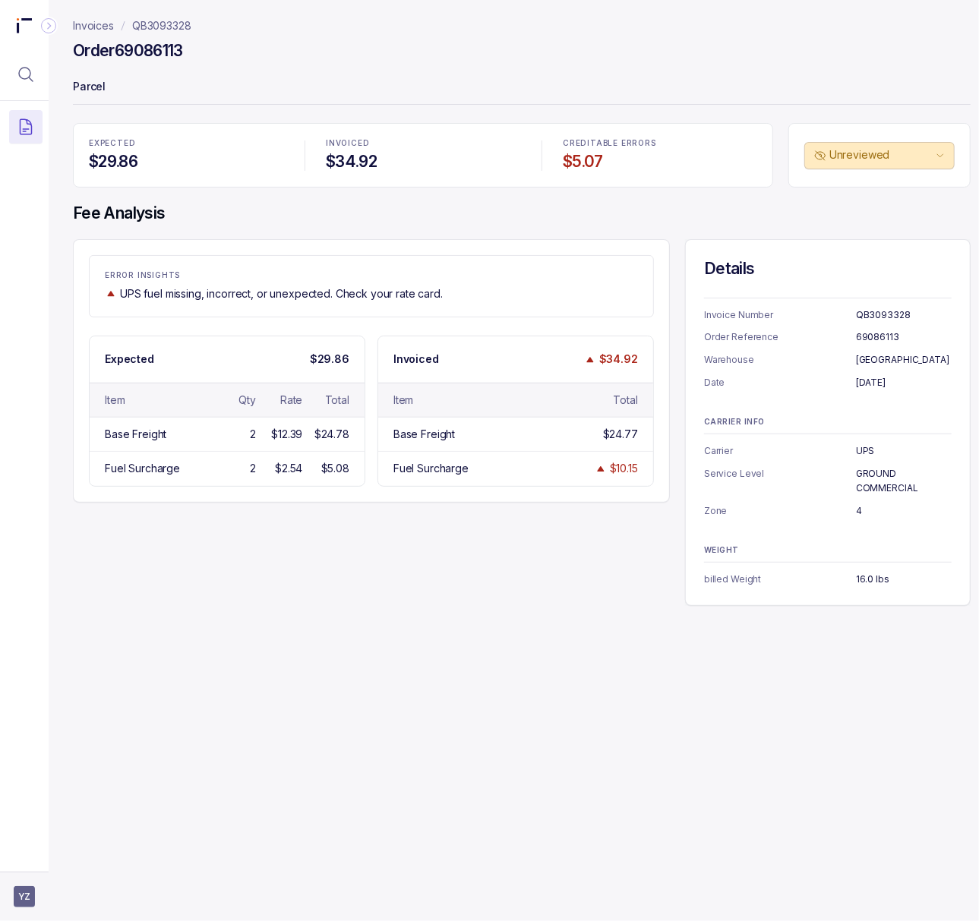
click at [18, 907] on span "YZ" at bounding box center [24, 896] width 21 height 21
click at [59, 866] on p "Logout" at bounding box center [100, 863] width 126 height 15
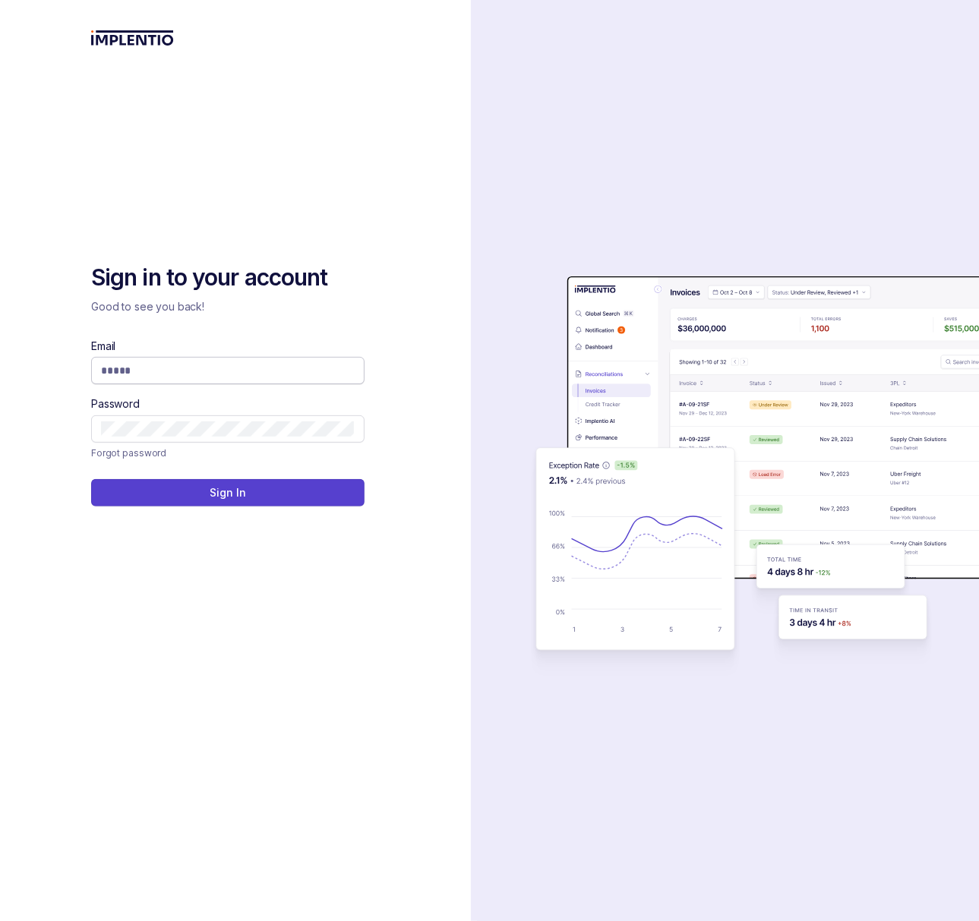
click at [140, 374] on input "Email" at bounding box center [228, 370] width 254 height 15
click at [0, 920] on com-1password-button at bounding box center [0, 921] width 0 height 0
type input "**********"
